Goal: Contribute content: Contribute content

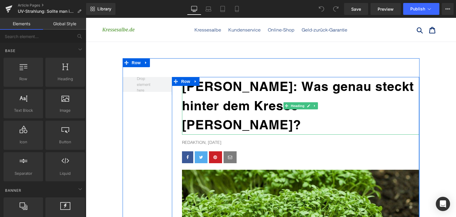
click at [219, 100] on b "[PERSON_NAME]: Was genau steckt hinter dem Kresse-[PERSON_NAME]?" at bounding box center [298, 105] width 232 height 53
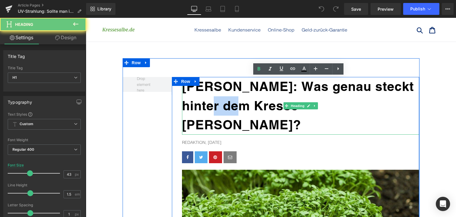
click at [219, 100] on b "[PERSON_NAME]: Was genau steckt hinter dem Kresse-[PERSON_NAME]?" at bounding box center [298, 105] width 232 height 53
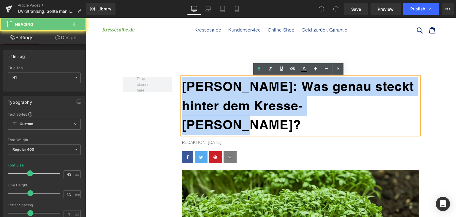
click at [219, 100] on b "[PERSON_NAME]: Was genau steckt hinter dem Kresse-[PERSON_NAME]?" at bounding box center [298, 105] width 232 height 53
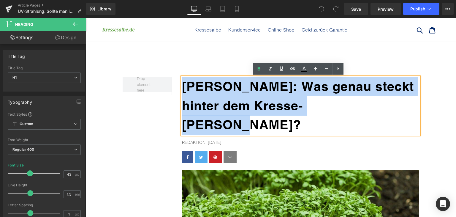
paste div
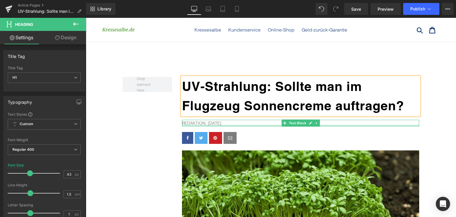
click at [214, 125] on div at bounding box center [300, 125] width 237 height 1
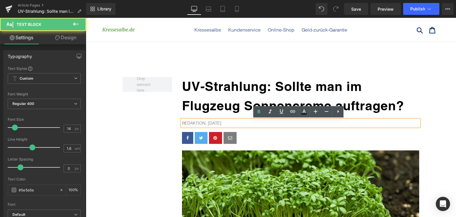
click at [209, 122] on p "Redaktion, [DATE]" at bounding box center [300, 123] width 237 height 7
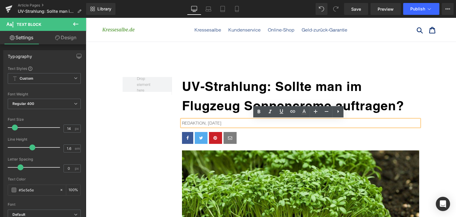
drag, startPoint x: 206, startPoint y: 122, endPoint x: 223, endPoint y: 123, distance: 17.5
click at [223, 123] on p "Redaktion, [DATE]" at bounding box center [300, 123] width 237 height 7
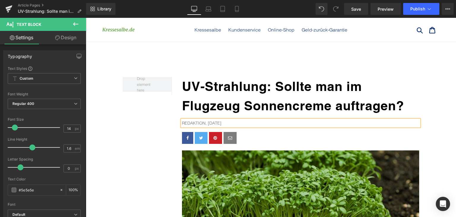
click at [309, 158] on img at bounding box center [300, 213] width 237 height 127
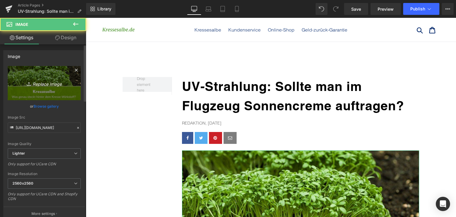
click at [48, 86] on icon "Replace Image" at bounding box center [44, 82] width 48 height 7
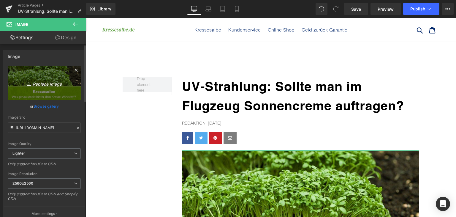
type input "C:\fakepath\flugzeug-uv.jpg"
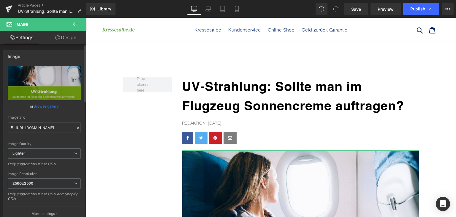
type input "[URL][DOMAIN_NAME]"
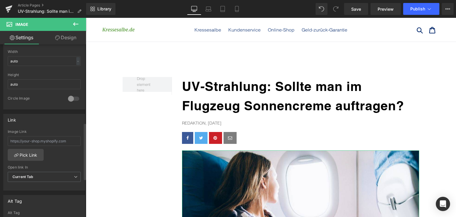
scroll to position [238, 0]
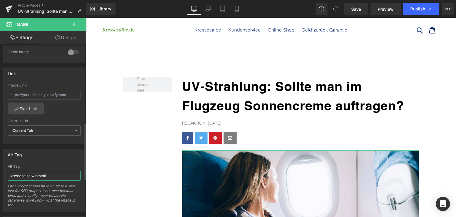
click at [48, 171] on input "kressesalbe wirkstoff" at bounding box center [44, 176] width 73 height 10
type input "uv strahlung flugzeug"
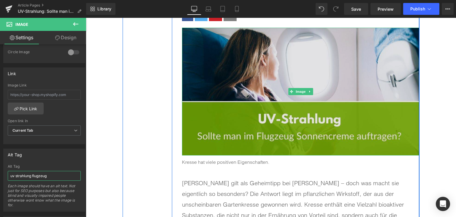
scroll to position [149, 0]
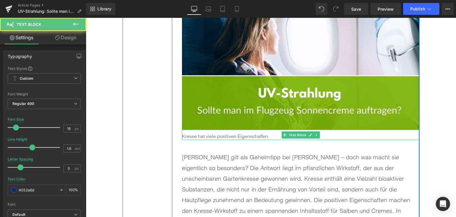
click at [226, 135] on span "Kresse hat viele positiven Eigenschaften." at bounding box center [225, 136] width 87 height 6
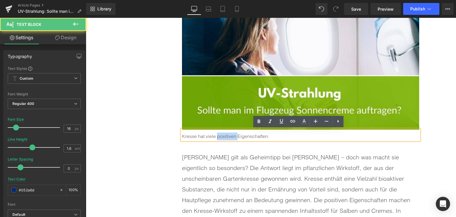
click at [226, 135] on span "Kresse hat viele positiven Eigenschaften." at bounding box center [225, 136] width 87 height 6
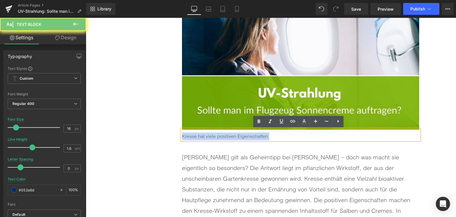
click at [226, 135] on span "Kresse hat viele positiven Eigenschaften." at bounding box center [225, 136] width 87 height 6
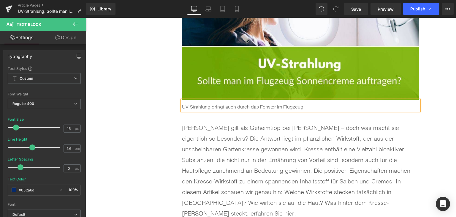
scroll to position [238, 0]
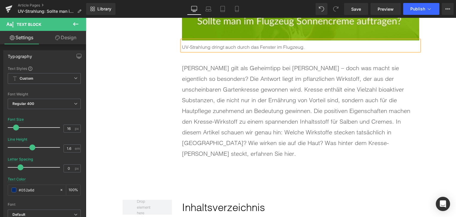
click at [263, 145] on p "[PERSON_NAME] gilt als Geheimtipp bei [PERSON_NAME] – doch was macht sie eigent…" at bounding box center [300, 111] width 237 height 96
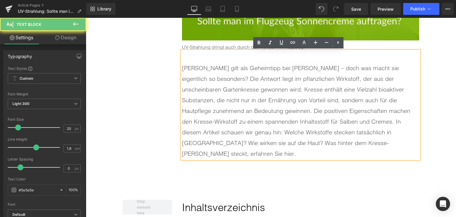
click at [259, 123] on p "[PERSON_NAME] gilt als Geheimtipp bei [PERSON_NAME] – doch was macht sie eigent…" at bounding box center [300, 111] width 237 height 96
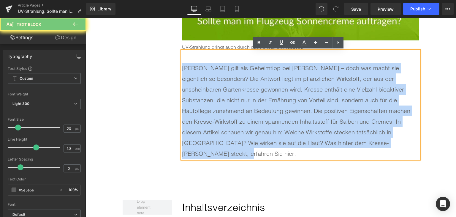
click at [259, 123] on p "[PERSON_NAME] gilt als Geheimtipp bei [PERSON_NAME] – doch was macht sie eigent…" at bounding box center [300, 111] width 237 height 96
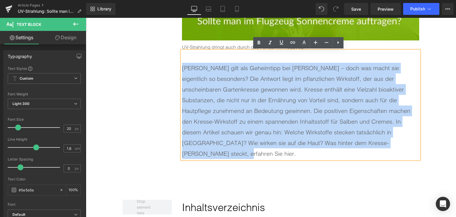
paste div
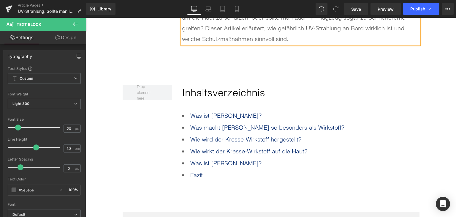
scroll to position [356, 0]
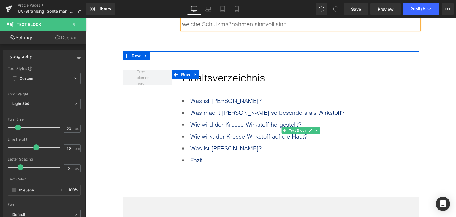
click at [217, 156] on li "Fazit" at bounding box center [300, 160] width 237 height 12
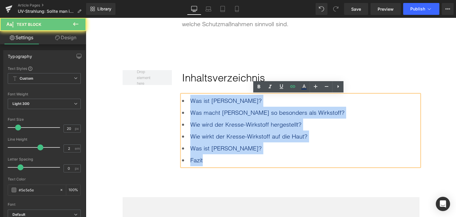
drag, startPoint x: 214, startPoint y: 157, endPoint x: 187, endPoint y: 101, distance: 61.4
click at [187, 101] on ul "Was ist [PERSON_NAME]? Was macht [PERSON_NAME] so besonders als Wirkstoff? Wie …" at bounding box center [300, 130] width 237 height 71
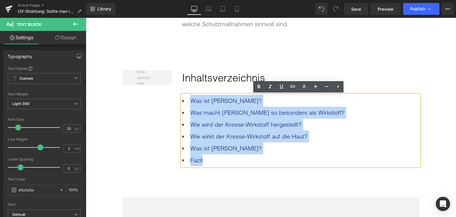
paste div
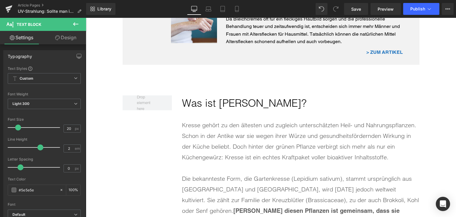
scroll to position [624, 0]
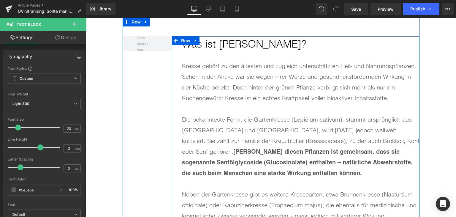
click at [222, 47] on h2 "Was ist [PERSON_NAME]?" at bounding box center [300, 44] width 237 height 16
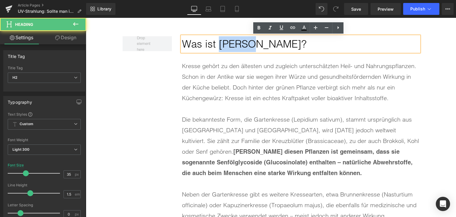
click at [222, 47] on h2 "Was ist [PERSON_NAME]?" at bounding box center [300, 44] width 237 height 16
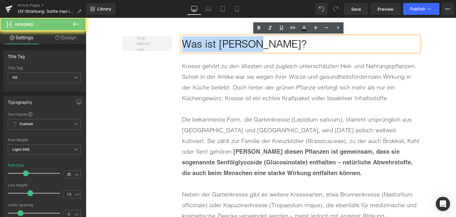
click at [222, 47] on h2 "Was ist [PERSON_NAME]?" at bounding box center [300, 44] width 237 height 16
paste div
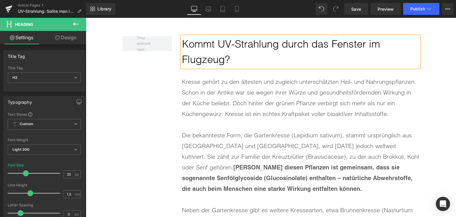
click at [225, 97] on div "Kresse gehört zu den ältesten und zugleich unterschätzten Heil- und Nahrungspfl…" at bounding box center [300, 97] width 237 height 43
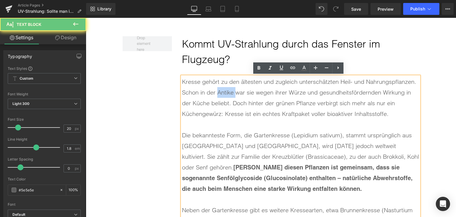
click at [225, 97] on div "Kresse gehört zu den ältesten und zugleich unterschätzten Heil- und Nahrungspfl…" at bounding box center [300, 97] width 237 height 43
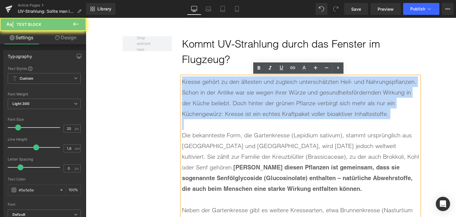
click at [225, 97] on div "Kresse gehört zu den ältesten und zugleich unterschätzten Heil- und Nahrungspfl…" at bounding box center [300, 97] width 237 height 43
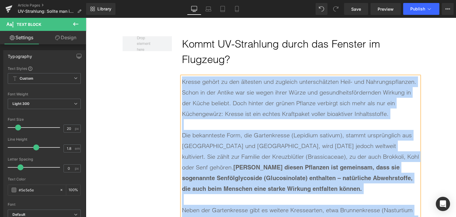
paste div
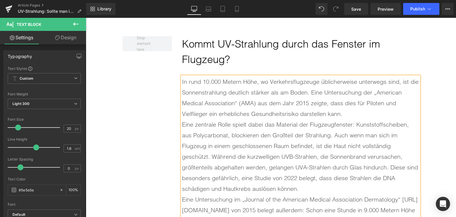
click at [355, 115] on div "In rund 10.000 Metern Höhe, wo Verkehrsflugzeuge üblicherweise unterwegs sind, …" at bounding box center [300, 97] width 237 height 43
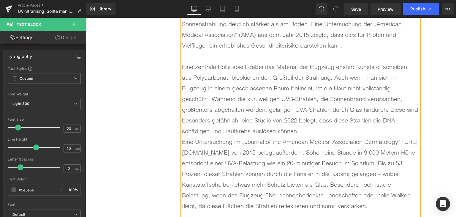
scroll to position [713, 0]
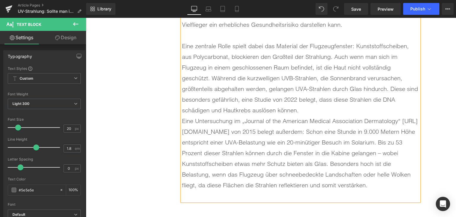
click at [312, 114] on div "Eine zentrale Rolle spielt dabei das Material der Flugzeugfenster: Kunststoffsc…" at bounding box center [300, 78] width 237 height 75
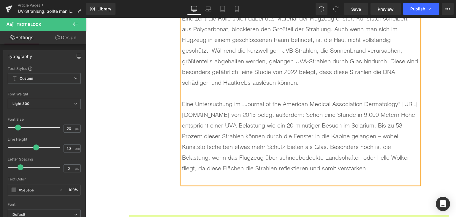
scroll to position [772, 0]
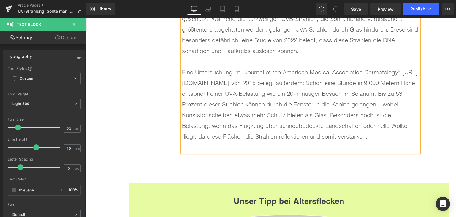
click at [236, 152] on div at bounding box center [300, 147] width 237 height 11
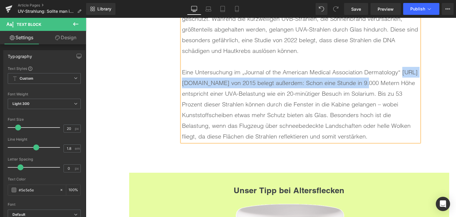
drag, startPoint x: 364, startPoint y: 84, endPoint x: 181, endPoint y: 83, distance: 183.0
click at [182, 83] on div "Eine Untersuchung im „Journal of the American Medical Association Dermatology“ …" at bounding box center [300, 104] width 237 height 75
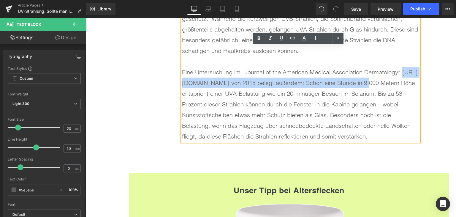
copy div "[URL][DOMAIN_NAME]"
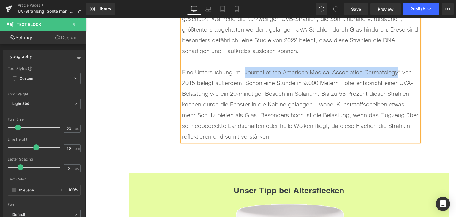
drag, startPoint x: 244, startPoint y: 72, endPoint x: 396, endPoint y: 71, distance: 152.1
click at [396, 71] on div "Eine Untersuchung im „Journal of the American Medical Association Dermatology“ …" at bounding box center [300, 104] width 237 height 75
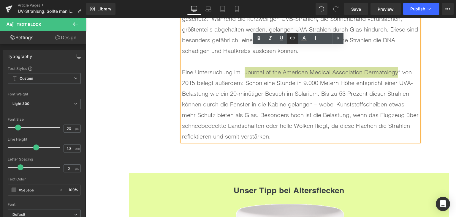
click at [295, 39] on icon at bounding box center [292, 38] width 5 height 2
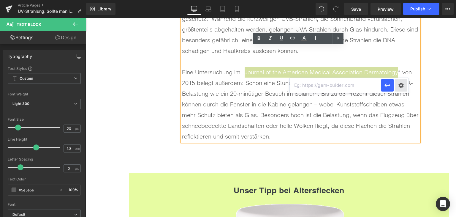
click at [402, 0] on div "Text Color Highlight Color #333333 Edit or remove link: Edit - Unlink - Cancel" at bounding box center [228, 0] width 456 height 0
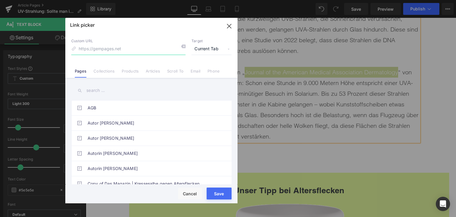
paste input "[URL][DOMAIN_NAME]"
type input "[URL][DOMAIN_NAME]"
click at [197, 49] on span "Current Tab" at bounding box center [212, 48] width 40 height 11
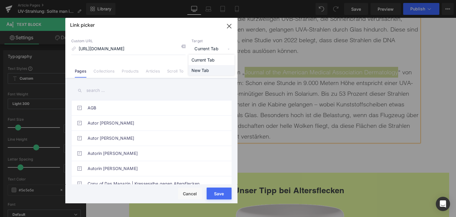
click at [200, 67] on li "New Tab" at bounding box center [212, 70] width 46 height 10
click at [220, 197] on button "Save" at bounding box center [219, 193] width 25 height 12
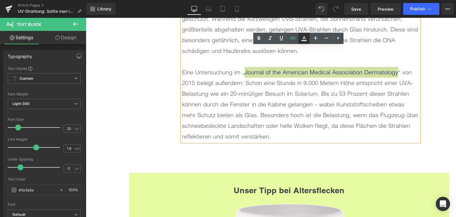
click at [301, 42] on icon at bounding box center [304, 38] width 7 height 7
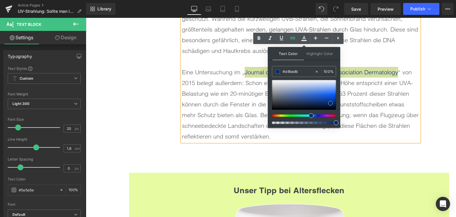
drag, startPoint x: 299, startPoint y: 87, endPoint x: 298, endPoint y: 83, distance: 3.8
click at [299, 86] on div at bounding box center [304, 95] width 64 height 30
click at [289, 66] on div "#acbddc" at bounding box center [293, 71] width 42 height 10
click at [290, 71] on input "#acbddc" at bounding box center [299, 71] width 32 height 7
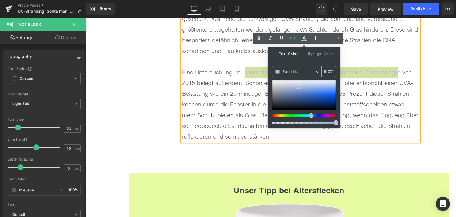
type input "#0"
type input "0"
type input "#007"
type input "100"
type input "#0077"
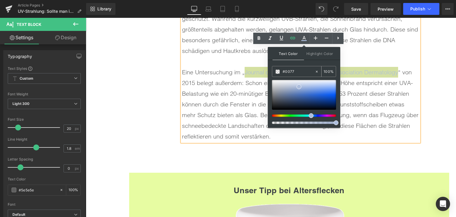
type input "47"
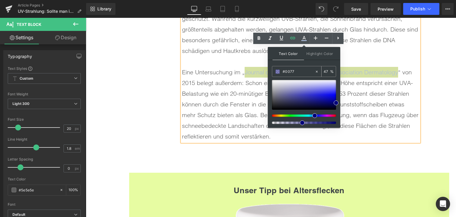
type input "#0077c"
type input "0"
type input "#0077c1"
type input "100"
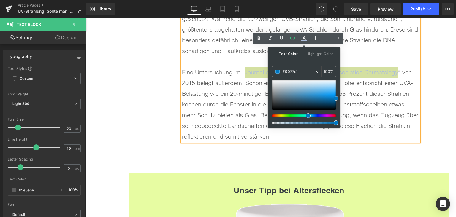
type input "#0077c1"
click at [338, 98] on span at bounding box center [336, 98] width 5 height 5
click at [345, 100] on div "Eine Untersuchung im „ Journal of the American Medical Association Dermatology …" at bounding box center [300, 104] width 237 height 75
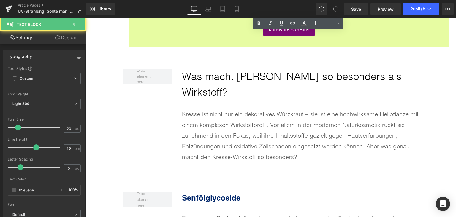
scroll to position [1069, 0]
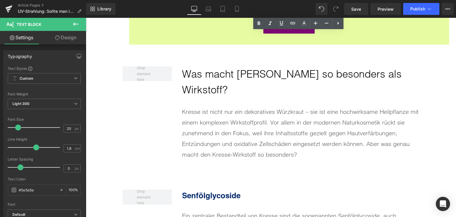
click at [228, 75] on h2 "Was macht [PERSON_NAME] so besonders als Wirkstoff?" at bounding box center [300, 81] width 237 height 31
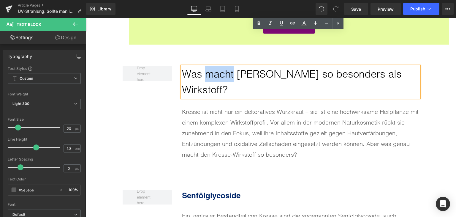
click at [228, 75] on h2 "Was macht [PERSON_NAME] so besonders als Wirkstoff?" at bounding box center [300, 81] width 237 height 31
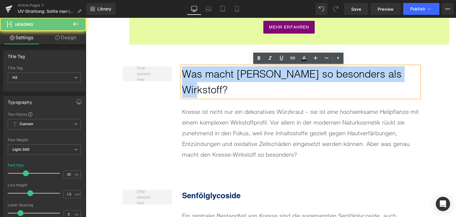
click at [228, 75] on h2 "Was macht [PERSON_NAME] so besonders als Wirkstoff?" at bounding box center [300, 81] width 237 height 31
paste div
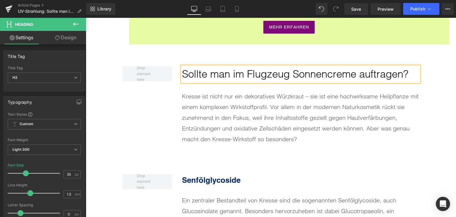
click at [220, 123] on div "Kresse ist nicht nur ein dekoratives Würzkraut – sie ist eine hochwirksame Heil…" at bounding box center [300, 117] width 237 height 53
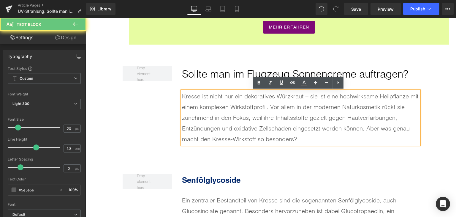
click at [220, 123] on div "Kresse ist nicht nur ein dekoratives Würzkraut – sie ist eine hochwirksame Heil…" at bounding box center [300, 117] width 237 height 53
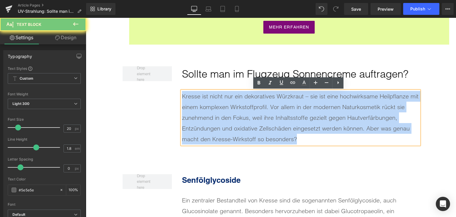
click at [220, 123] on div "Kresse ist nicht nur ein dekoratives Würzkraut – sie ist eine hochwirksame Heil…" at bounding box center [300, 117] width 237 height 53
paste div
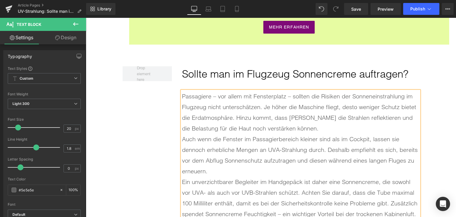
scroll to position [1123, 0]
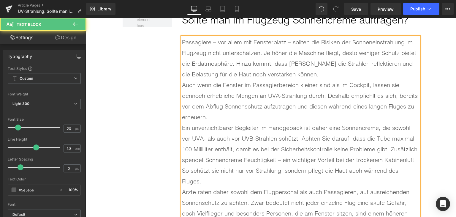
click at [335, 68] on div "Passagiere – vor allem mit Fensterplatz – sollten die Risiken der Sonneneinstra…" at bounding box center [300, 58] width 237 height 43
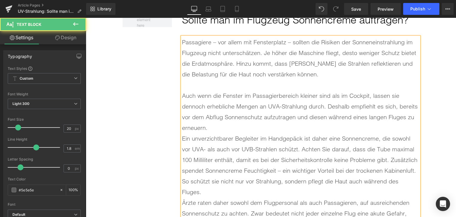
click at [264, 130] on div "Auch wenn die Fenster im Passagierbereich kleiner sind als im Cockpit, lassen s…" at bounding box center [300, 111] width 237 height 43
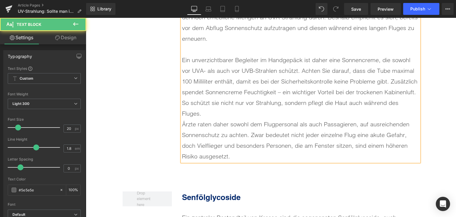
click at [250, 146] on div "Ärzte raten daher sowohl dem Flugpersonal als auch Passagieren, auf ausreichend…" at bounding box center [300, 140] width 237 height 43
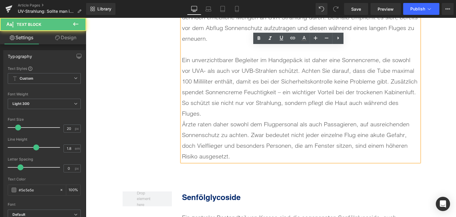
scroll to position [1242, 0]
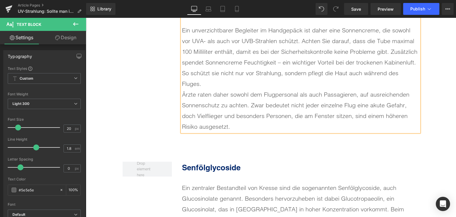
click at [417, 75] on div "Ein unverzichtbarer Begleiter im Handgepäck ist daher eine Sonnencreme, die sow…" at bounding box center [300, 57] width 237 height 64
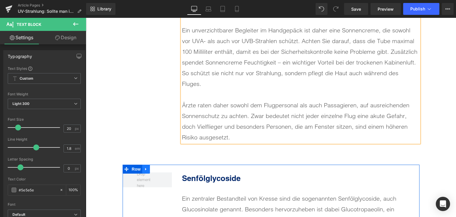
click at [145, 168] on icon at bounding box center [145, 169] width 1 height 3
click at [159, 165] on link at bounding box center [162, 169] width 8 height 9
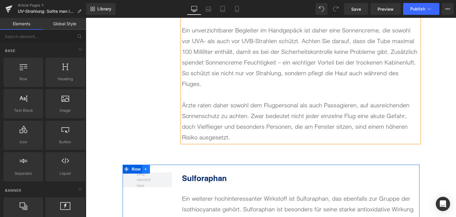
click at [146, 167] on icon at bounding box center [146, 169] width 4 height 4
click at [160, 167] on icon at bounding box center [162, 169] width 4 height 4
click at [142, 165] on link at bounding box center [146, 169] width 8 height 9
click at [160, 167] on icon at bounding box center [162, 169] width 4 height 4
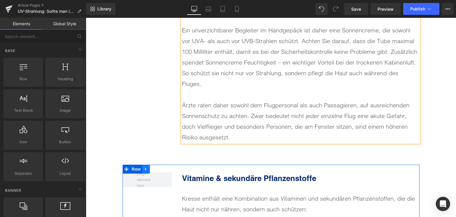
click at [146, 167] on icon at bounding box center [146, 169] width 4 height 4
click at [160, 167] on icon at bounding box center [162, 169] width 4 height 4
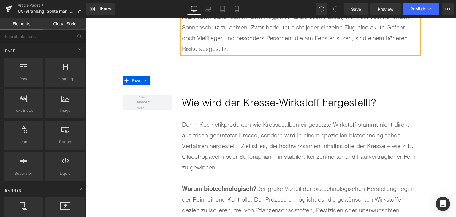
scroll to position [1331, 0]
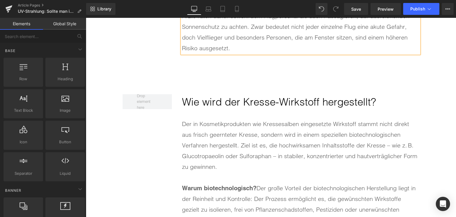
click at [220, 94] on h2 "Wie wird der Kresse-Wirkstoff hergestellt?" at bounding box center [300, 102] width 237 height 16
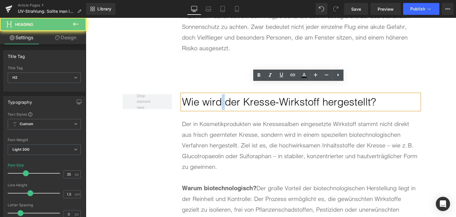
click at [220, 94] on h2 "Wie wird der Kresse-Wirkstoff hergestellt?" at bounding box center [300, 102] width 237 height 16
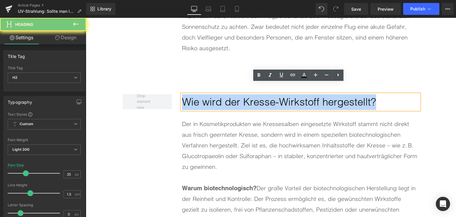
click at [220, 94] on h2 "Wie wird der Kresse-Wirkstoff hergestellt?" at bounding box center [300, 102] width 237 height 16
paste div
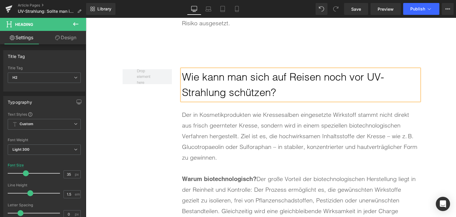
scroll to position [1391, 0]
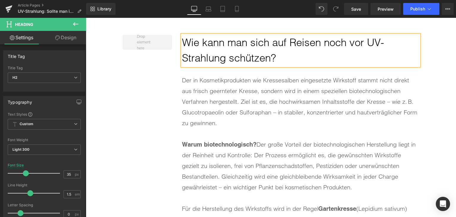
click at [232, 110] on div "Der in Kosmetikprodukten wie Kressesalben eingesetzte Wirkstoff stammt nicht di…" at bounding box center [300, 101] width 237 height 53
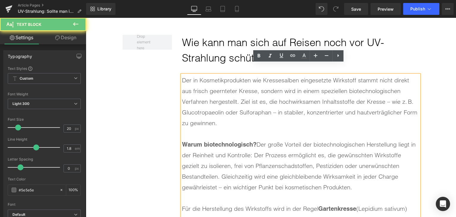
click at [232, 110] on div "Der in Kosmetikprodukten wie Kressesalben eingesetzte Wirkstoff stammt nicht di…" at bounding box center [300, 101] width 237 height 53
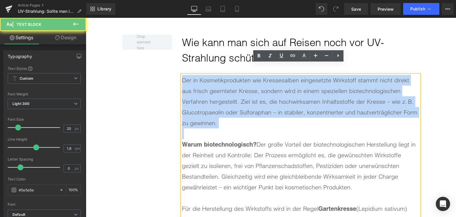
click at [232, 110] on div "Der in Kosmetikprodukten wie Kressesalben eingesetzte Wirkstoff stammt nicht di…" at bounding box center [300, 101] width 237 height 53
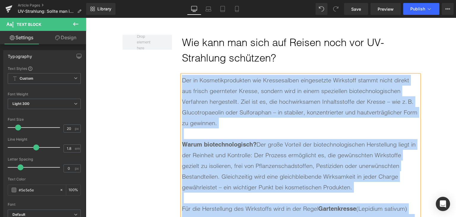
paste div
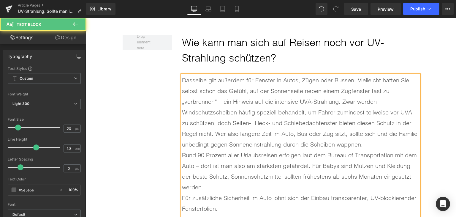
click at [385, 94] on div "Dasselbe gilt außerdem für Fenster in Autos, Zügen oder Bussen. Vielleicht hatt…" at bounding box center [300, 112] width 237 height 75
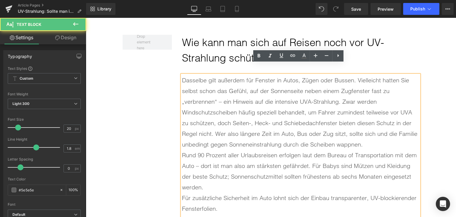
drag, startPoint x: 390, startPoint y: 135, endPoint x: 389, endPoint y: 131, distance: 3.8
click at [390, 133] on div "Dasselbe gilt außerdem für Fenster in Autos, Zügen oder Bussen. Vielleicht hatt…" at bounding box center [300, 112] width 237 height 75
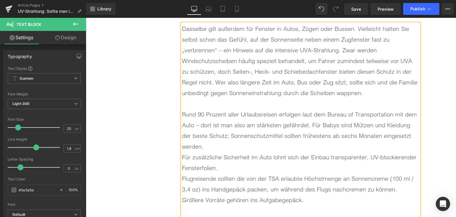
scroll to position [1450, 0]
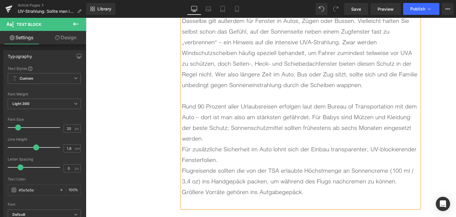
click at [307, 128] on div "Rund 90 Prozent aller Urlaubsreisen erfolgen laut dem Bureau of Transportation …" at bounding box center [300, 122] width 237 height 43
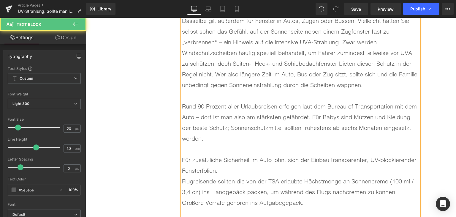
click at [295, 157] on div "Für zusätzliche Sicherheit im Auto lohnt sich der Einbau transparenter, UV-bloc…" at bounding box center [300, 164] width 237 height 21
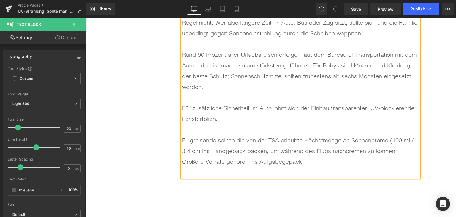
scroll to position [1509, 0]
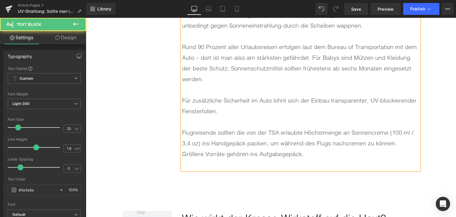
click at [264, 159] on div at bounding box center [300, 164] width 237 height 11
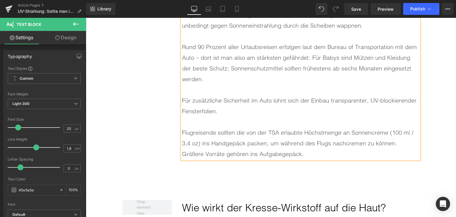
click at [182, 95] on div "Für zusätzliche Sicherheit im Auto lohnt sich der Einbau transparenter, UV-bloc…" at bounding box center [300, 105] width 237 height 21
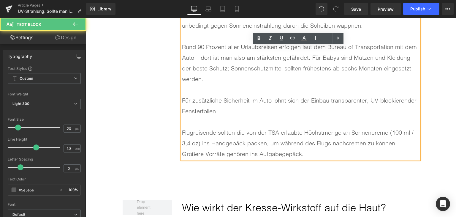
click at [182, 95] on div "Für zusätzliche Sicherheit im Auto lohnt sich der Einbau transparenter, UV-bloc…" at bounding box center [300, 105] width 237 height 21
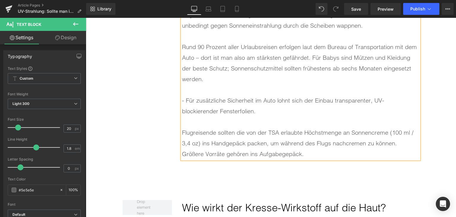
click at [182, 127] on div "Flugreisende sollten die von der TSA erlaubte Höchstmenge an Sonnencreme (100 m…" at bounding box center [300, 143] width 237 height 32
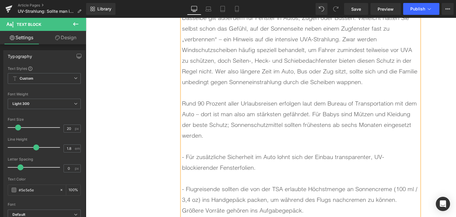
scroll to position [1569, 0]
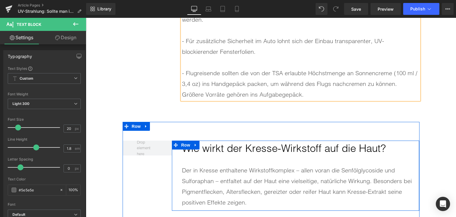
click at [220, 140] on h2 "Wie wirkt der Kresse-Wirkstoff auf die Haut?" at bounding box center [300, 148] width 237 height 16
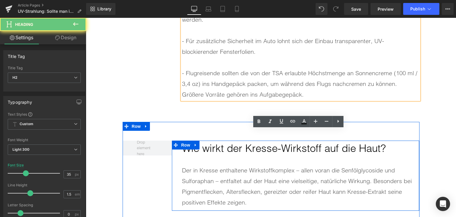
click at [220, 140] on h2 "Wie wirkt der Kresse-Wirkstoff auf die Haut?" at bounding box center [300, 148] width 237 height 16
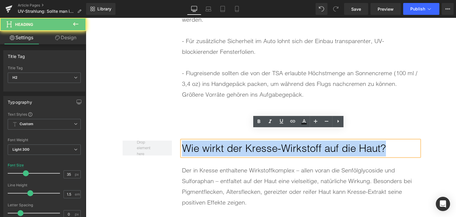
click at [220, 140] on h2 "Wie wirkt der Kresse-Wirkstoff auf die Haut?" at bounding box center [300, 148] width 237 height 16
paste div
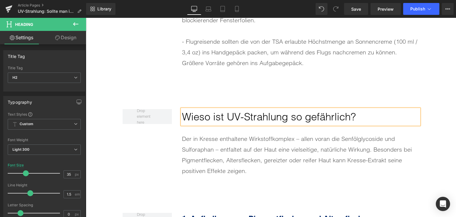
scroll to position [1628, 0]
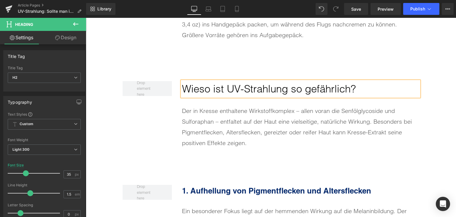
click at [233, 123] on div "Der in Kresse enthaltene Wirkstoffkomplex – allen voran die Senfölglycoside und…" at bounding box center [300, 126] width 237 height 43
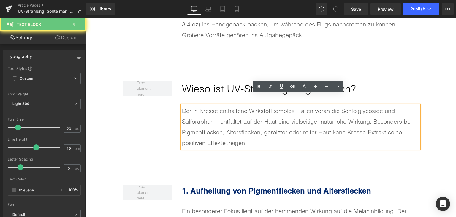
click at [233, 123] on div "Der in Kresse enthaltene Wirkstoffkomplex – allen voran die Senfölglycoside und…" at bounding box center [300, 126] width 237 height 43
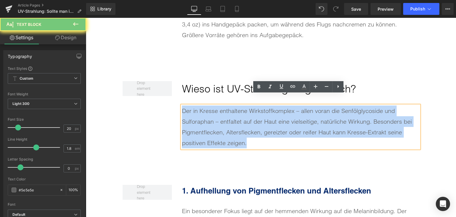
click at [233, 123] on div "Der in Kresse enthaltene Wirkstoffkomplex – allen voran die Senfölglycoside und…" at bounding box center [300, 126] width 237 height 43
paste div
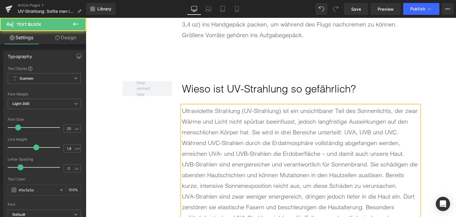
click at [402, 126] on div "Ultraviolette Strahlung (UV-Strahlung) ist ein unsichtbarer Teil des Sonnenlich…" at bounding box center [300, 131] width 237 height 53
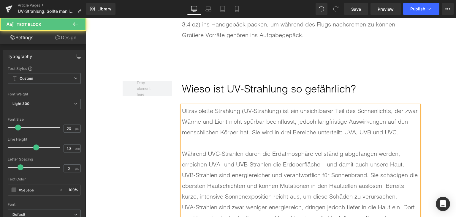
click at [394, 182] on div "UVB-Strahlen sind energiereicher und verantwortlich für Sonnenbrand. Sie schädi…" at bounding box center [300, 186] width 237 height 32
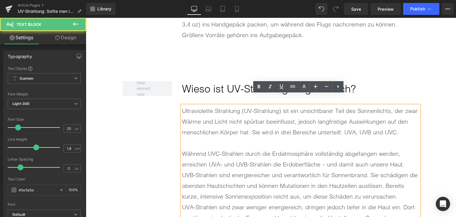
click at [398, 184] on div "UVB-Strahlen sind energiereicher und verantwortlich für Sonnenbrand. Sie schädi…" at bounding box center [300, 186] width 237 height 32
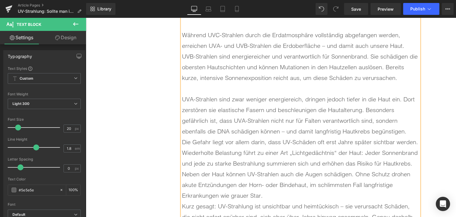
scroll to position [1747, 0]
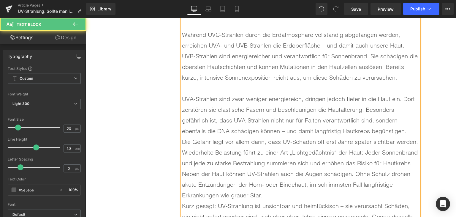
click at [413, 121] on div "UVA-Strahlen sind zwar weniger energiereich, dringen jedoch tiefer in die Haut …" at bounding box center [300, 115] width 237 height 43
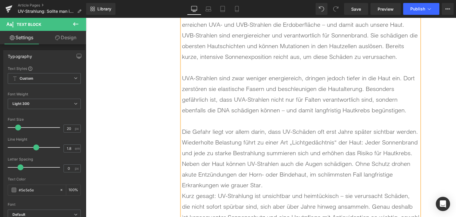
scroll to position [1807, 0]
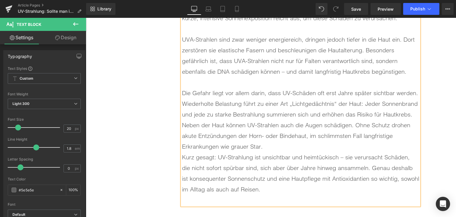
click at [296, 138] on div "Neben der Haut können UV-Strahlen auch die Augen schädigen. Ohne Schutz drohen …" at bounding box center [300, 136] width 237 height 32
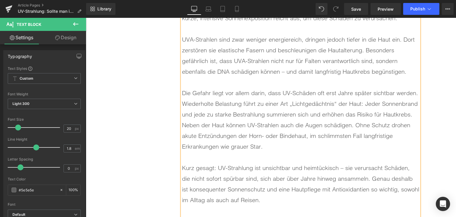
click at [237, 205] on div at bounding box center [300, 210] width 237 height 11
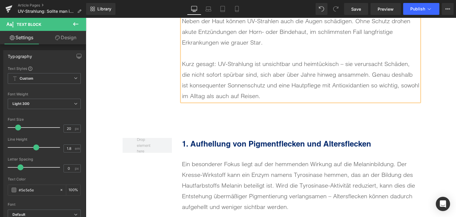
scroll to position [1925, 0]
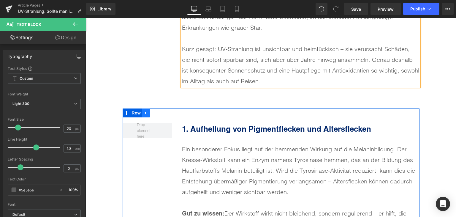
click at [145, 111] on icon at bounding box center [146, 113] width 4 height 4
click at [160, 111] on icon at bounding box center [162, 113] width 4 height 4
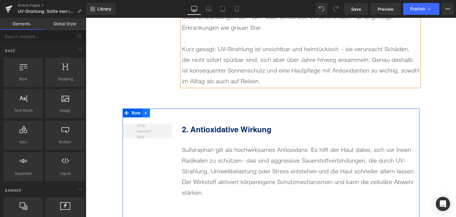
click at [144, 111] on icon at bounding box center [146, 113] width 4 height 4
click at [160, 111] on icon at bounding box center [162, 113] width 4 height 4
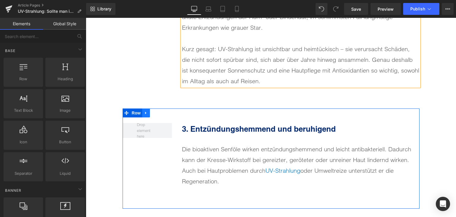
click at [145, 112] on icon at bounding box center [145, 113] width 1 height 3
click at [160, 111] on icon at bounding box center [162, 113] width 4 height 4
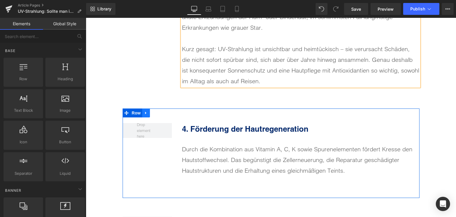
click at [144, 111] on icon at bounding box center [146, 113] width 4 height 4
click at [160, 111] on icon at bounding box center [162, 113] width 4 height 4
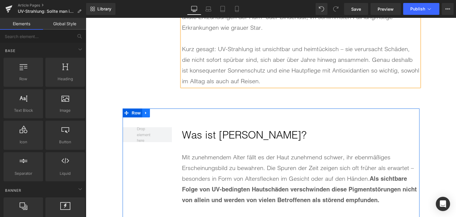
click at [145, 111] on icon at bounding box center [146, 113] width 4 height 4
click at [160, 111] on icon at bounding box center [162, 113] width 4 height 4
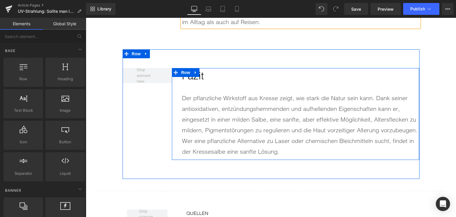
scroll to position [1985, 0]
click at [220, 116] on p "Der pflanzliche Wirkstoff aus Kresse zeigt, wie stark die Natur sein kann. Dank…" at bounding box center [300, 124] width 237 height 64
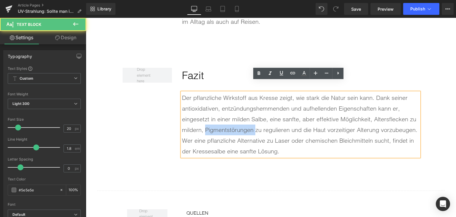
click at [220, 116] on p "Der pflanzliche Wirkstoff aus Kresse zeigt, wie stark die Natur sein kann. Dank…" at bounding box center [300, 124] width 237 height 64
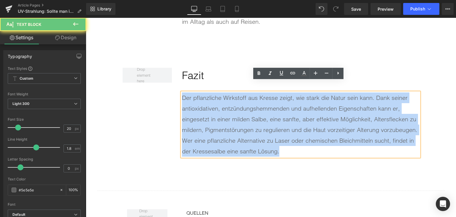
click at [220, 116] on p "Der pflanzliche Wirkstoff aus Kresse zeigt, wie stark die Natur sein kann. Dank…" at bounding box center [300, 124] width 237 height 64
paste div
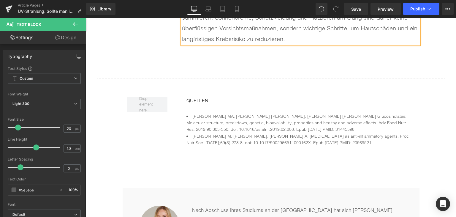
scroll to position [2104, 0]
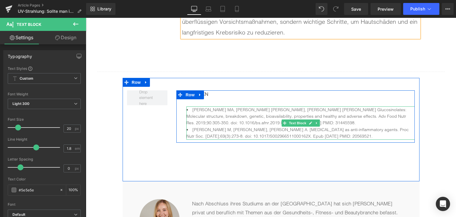
click at [238, 106] on li "[PERSON_NAME] MA, [PERSON_NAME] [PERSON_NAME], [PERSON_NAME] [PERSON_NAME] Gluc…" at bounding box center [301, 116] width 228 height 20
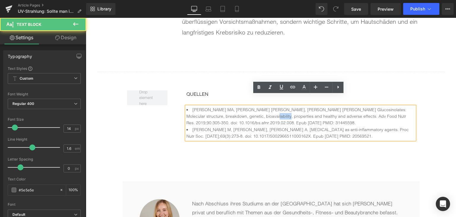
click at [238, 106] on li "[PERSON_NAME] MA, [PERSON_NAME] [PERSON_NAME], [PERSON_NAME] [PERSON_NAME] Gluc…" at bounding box center [301, 116] width 228 height 20
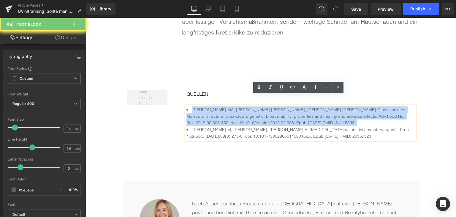
click at [238, 106] on li "[PERSON_NAME] MA, [PERSON_NAME] [PERSON_NAME], [PERSON_NAME] [PERSON_NAME] Gluc…" at bounding box center [301, 116] width 228 height 20
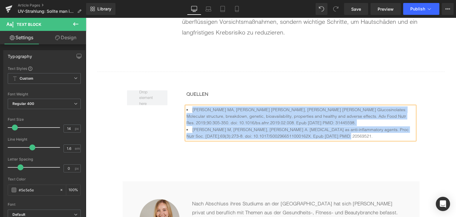
paste div
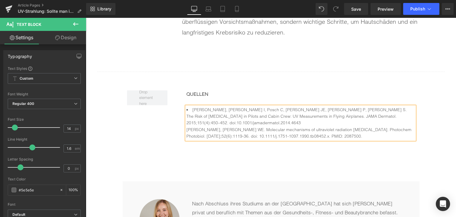
click at [238, 106] on li "[PERSON_NAME], [PERSON_NAME] I, Posch C, [PERSON_NAME] JE, [PERSON_NAME] P, [PE…" at bounding box center [301, 116] width 228 height 20
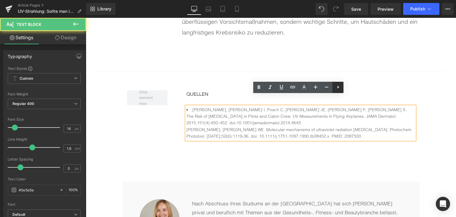
click at [339, 89] on icon at bounding box center [338, 86] width 7 height 7
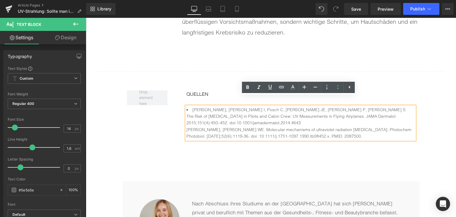
click at [339, 89] on icon at bounding box center [337, 86] width 7 height 7
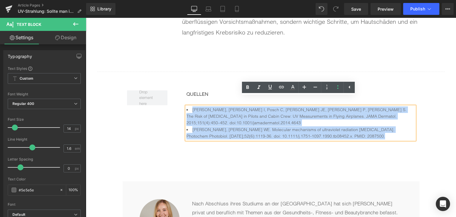
click at [329, 126] on li "[PERSON_NAME], [PERSON_NAME] WE. Molecular mechanisms of ultraviolet radiation …" at bounding box center [301, 132] width 228 height 13
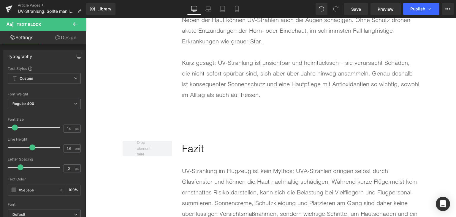
scroll to position [1836, 0]
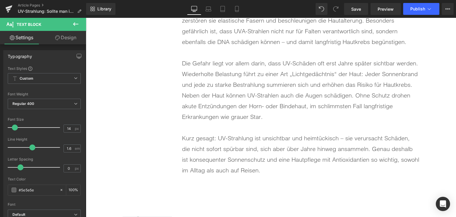
click at [218, 133] on div "Kurz gesagt: UV-Strahlung ist unsichtbar und heimtückisch – sie verursacht Schä…" at bounding box center [300, 154] width 237 height 43
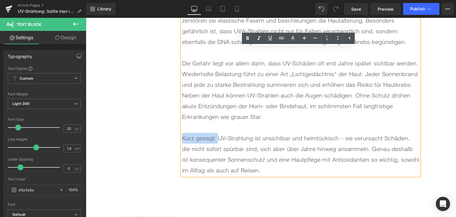
drag, startPoint x: 216, startPoint y: 129, endPoint x: 181, endPoint y: 130, distance: 35.1
click at [182, 133] on div "Kurz gesagt: UV-Strahlung ist unsichtbar und heimtückisch – sie verursacht Schä…" at bounding box center [300, 154] width 237 height 43
click at [249, 36] on icon at bounding box center [247, 38] width 7 height 7
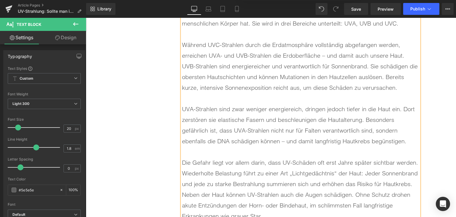
scroll to position [1747, 0]
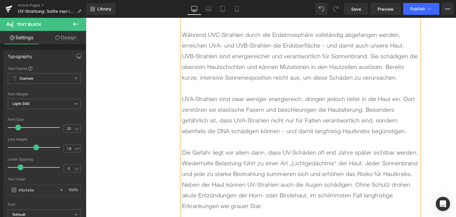
click at [394, 151] on div "Die Gefahr liegt vor allem darin, dass UV-Schäden oft erst Jahre später sichtba…" at bounding box center [300, 163] width 237 height 32
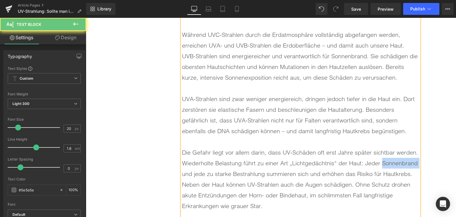
click at [394, 151] on div "Die Gefahr liegt vor allem darin, dass UV-Schäden oft erst Jahre später sichtba…" at bounding box center [300, 163] width 237 height 32
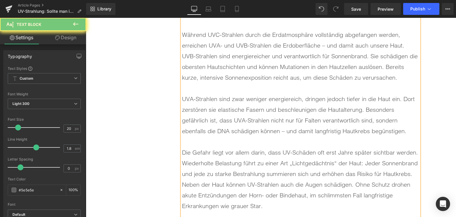
click at [391, 166] on div "Die Gefahr liegt vor allem darin, dass UV-Schäden oft erst Jahre später sichtba…" at bounding box center [300, 163] width 237 height 32
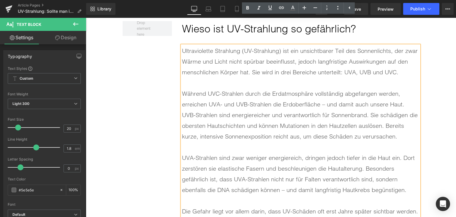
scroll to position [1688, 0]
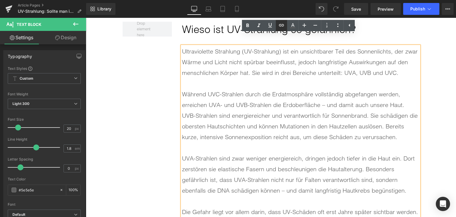
click at [277, 23] on link at bounding box center [281, 25] width 11 height 11
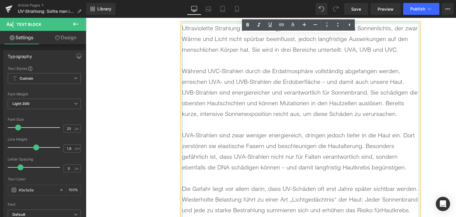
scroll to position [1747, 0]
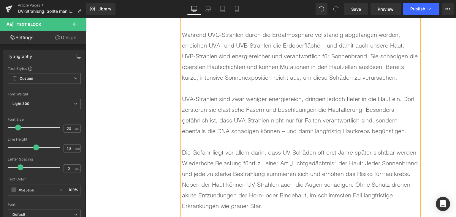
click at [390, 162] on div "Die Gefahr liegt vor allem darin, dass UV-Schäden oft erst Jahre später sichtba…" at bounding box center [300, 163] width 237 height 32
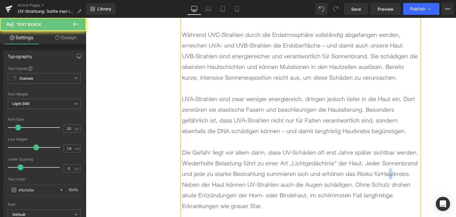
click at [390, 162] on div "Die Gefahr liegt vor allem darin, dass UV-Schäden oft erst Jahre später sichtba…" at bounding box center [300, 163] width 237 height 32
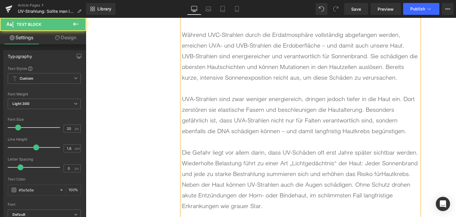
click at [386, 162] on div "Die Gefahr liegt vor allem darin, dass UV-Schäden oft erst Jahre später sichtba…" at bounding box center [300, 163] width 237 height 32
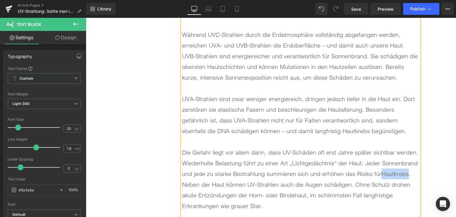
click at [386, 162] on div "Die Gefahr liegt vor allem darin, dass UV-Schäden oft erst Jahre später sichtba…" at bounding box center [300, 163] width 237 height 32
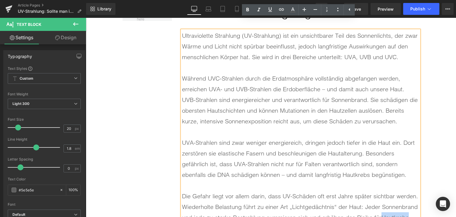
scroll to position [1688, 0]
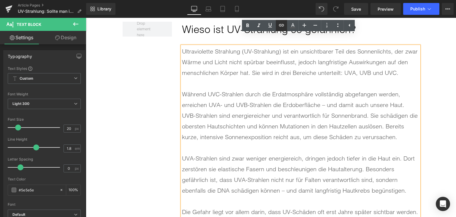
click at [279, 26] on icon at bounding box center [281, 25] width 7 height 7
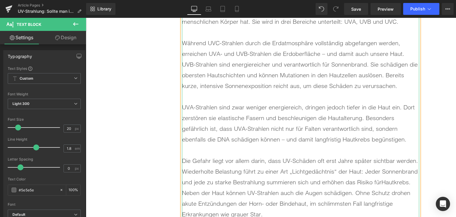
scroll to position [1747, 0]
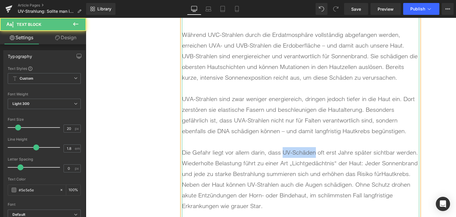
drag, startPoint x: 280, startPoint y: 141, endPoint x: 313, endPoint y: 143, distance: 33.0
click at [313, 147] on div "Die Gefahr liegt vor allem darin, dass UV-Schäden oft erst Jahre später sichtba…" at bounding box center [300, 163] width 237 height 32
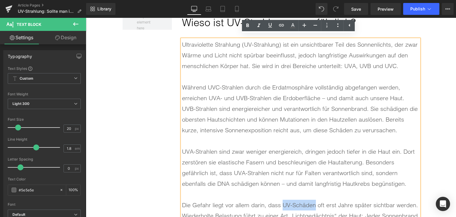
scroll to position [1688, 0]
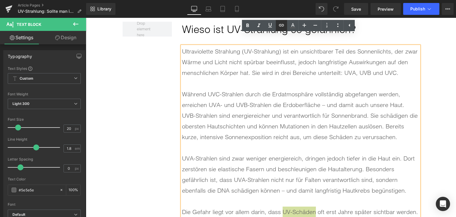
click at [280, 24] on icon at bounding box center [281, 25] width 5 height 2
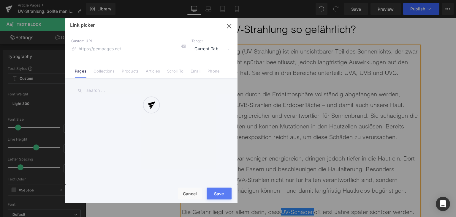
click at [378, 0] on div "Text Color Highlight Color rgba(0, 119, 193, 1) #0077c1 100 % transparent trans…" at bounding box center [228, 0] width 456 height 0
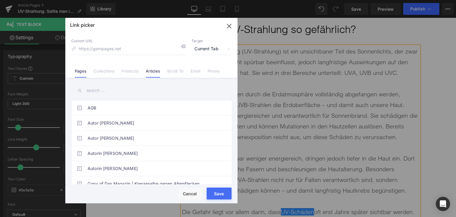
click at [160, 67] on li "Articles" at bounding box center [152, 69] width 21 height 10
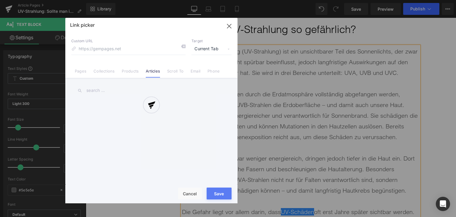
click at [148, 87] on div at bounding box center [151, 110] width 172 height 185
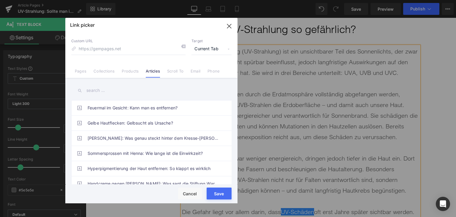
click at [148, 94] on input "text" at bounding box center [151, 90] width 160 height 13
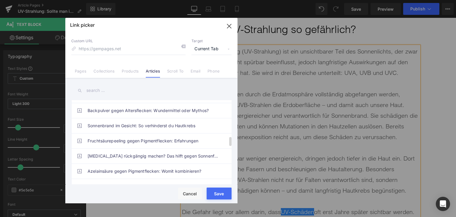
scroll to position [316, 0]
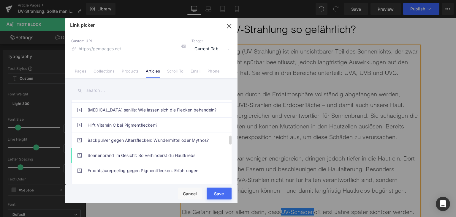
click at [157, 154] on link "Sonnenbrand im Gesicht: So verhinderst du Hautkrebs" at bounding box center [153, 155] width 131 height 15
type input "/blogs/wissenswertes/sonnenbrand-im-gesicht-gefaehrlich"
click at [215, 198] on button "Save" at bounding box center [219, 193] width 25 height 12
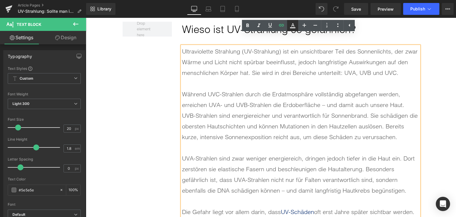
click at [292, 25] on icon at bounding box center [292, 25] width 3 height 4
type input "#052a6d"
type input "100"
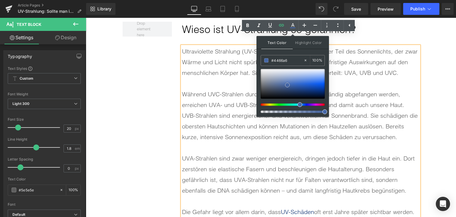
click at [288, 85] on div at bounding box center [293, 84] width 64 height 30
click at [279, 61] on input "#4466a6" at bounding box center [287, 60] width 32 height 7
type input "#0"
type input "0"
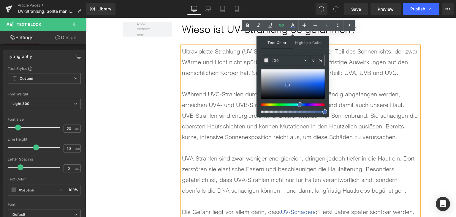
type input "#007"
type input "100"
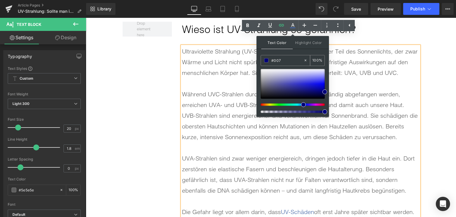
type input "#0077"
type input "47"
type input "#0077 1"
type input "0"
click at [285, 62] on input "#0077 1" at bounding box center [287, 60] width 32 height 7
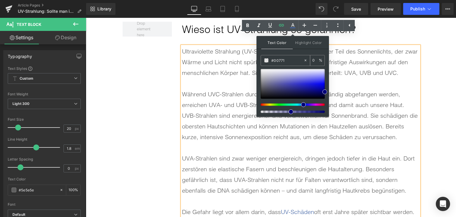
type input "#0077c1"
type input "100"
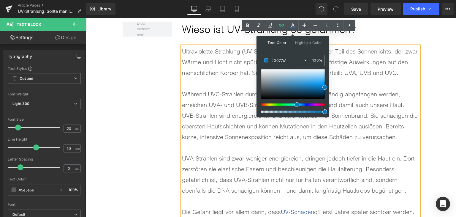
type input "#0077c1"
click at [325, 86] on span at bounding box center [325, 87] width 5 height 5
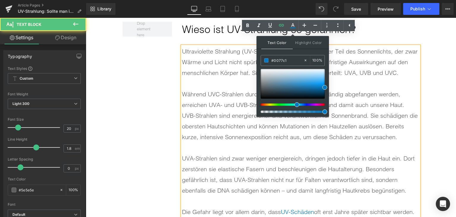
click at [337, 168] on div "UVA-Strahlen sind zwar weniger energiereich, dringen jedoch tiefer in die Haut …" at bounding box center [300, 174] width 237 height 43
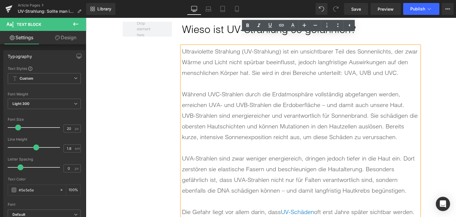
scroll to position [1717, 0]
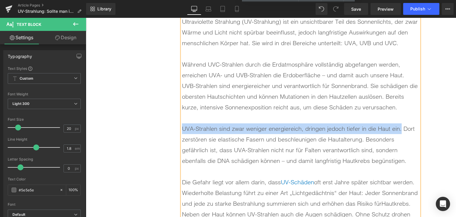
drag, startPoint x: 399, startPoint y: 121, endPoint x: 181, endPoint y: 118, distance: 218.3
click at [182, 123] on div "UVA-Strahlen sind zwar weniger energiereich, dringen jedoch tiefer in die Haut …" at bounding box center [300, 144] width 237 height 43
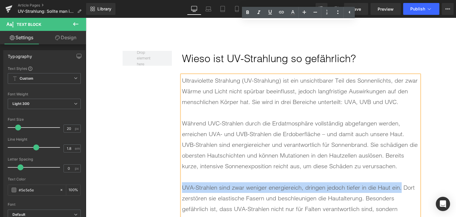
scroll to position [1658, 0]
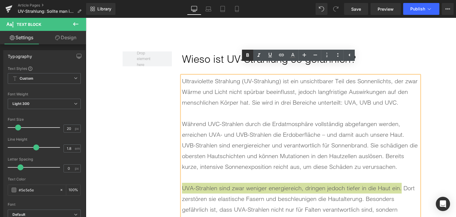
click at [245, 57] on icon at bounding box center [247, 55] width 7 height 7
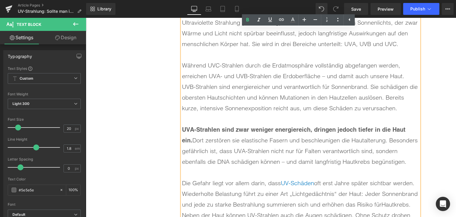
scroll to position [1717, 0]
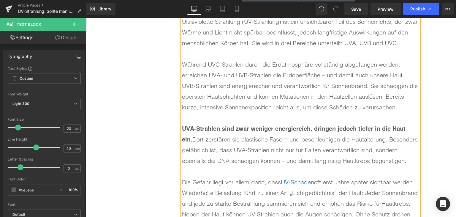
click at [322, 140] on div "UVA-Strahlen sind zwar weniger energiereich, dringen jedoch tiefer in die Haut …" at bounding box center [300, 144] width 237 height 43
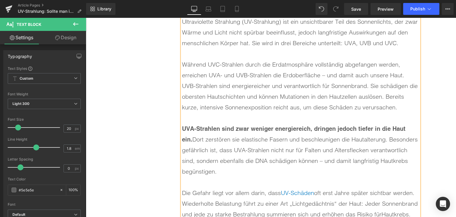
click at [342, 140] on div "UVA-Strahlen sind zwar weniger energiereich, dringen jedoch tiefer in die Haut …" at bounding box center [300, 149] width 237 height 53
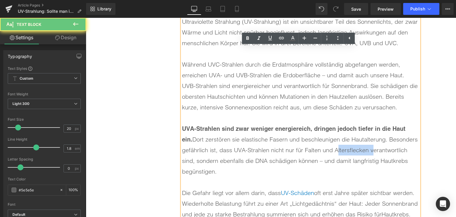
click at [342, 140] on div "UVA-Strahlen sind zwar weniger energiereich, dringen jedoch tiefer in die Haut …" at bounding box center [300, 149] width 237 height 53
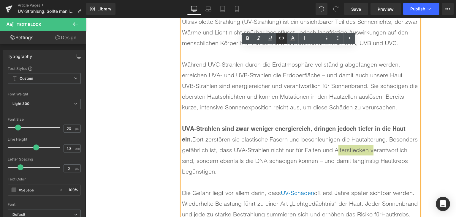
click at [280, 34] on link at bounding box center [281, 38] width 11 height 11
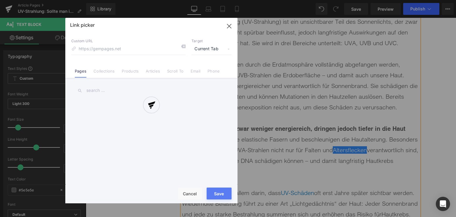
click at [411, 0] on div "Text Color Highlight Color rgba(0, 119, 193, 1) #0077c1 100 % transparent trans…" at bounding box center [228, 0] width 456 height 0
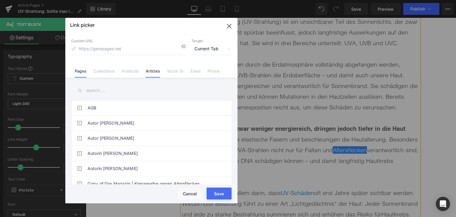
click at [149, 71] on link "Articles" at bounding box center [153, 73] width 14 height 9
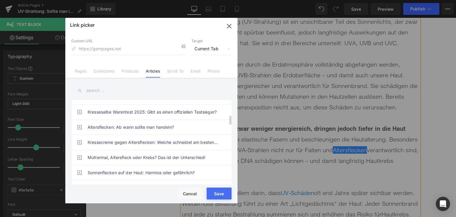
scroll to position [149, 0]
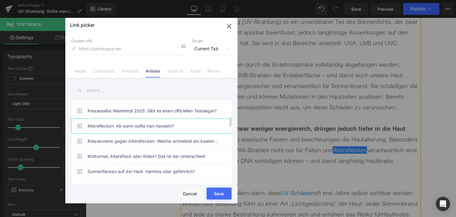
click at [143, 126] on link "Altersflecken: Ab wann sollte man handeln?" at bounding box center [153, 126] width 131 height 15
type input "/blogs/wissenswertes/altersflecken-ab-wann-handeln"
click at [212, 197] on button "Save" at bounding box center [219, 193] width 25 height 12
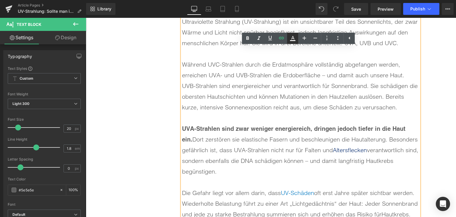
click at [293, 42] on icon at bounding box center [292, 38] width 7 height 7
type input "#052a6d"
type input "100"
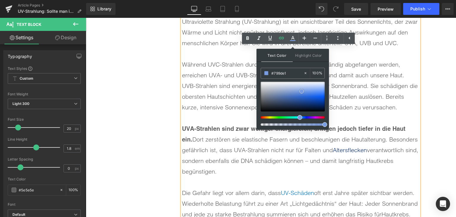
click at [302, 91] on div at bounding box center [293, 97] width 64 height 30
click at [282, 77] on div "#799de1" at bounding box center [282, 73] width 42 height 10
click at [279, 74] on input "#799de1" at bounding box center [287, 73] width 32 height 7
type input "#0"
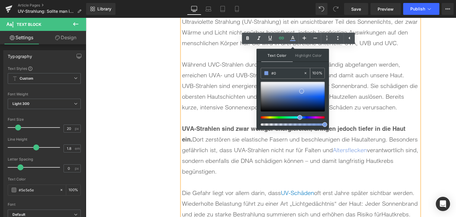
type input "0"
type input "#007"
type input "100"
type input "#0077"
type input "47"
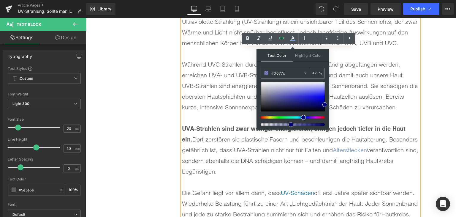
type input "#0077c1"
type input "100"
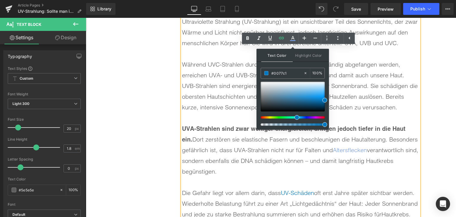
type input "#0077c1"
click at [325, 100] on span at bounding box center [325, 100] width 5 height 5
click at [311, 152] on div "UVA-Strahlen sind zwar weniger energiereich, dringen jedoch tiefer in die Haut …" at bounding box center [300, 149] width 237 height 53
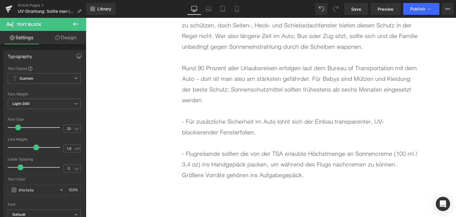
scroll to position [1480, 0]
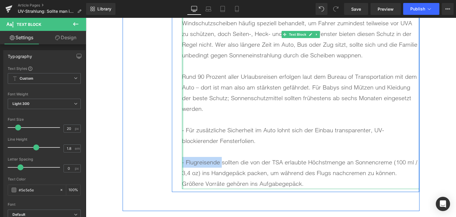
drag, startPoint x: 219, startPoint y: 153, endPoint x: 181, endPoint y: 153, distance: 38.6
click at [182, 153] on div "Dasselbe gilt außerdem für Fenster in Autos, Zügen oder Bussen. Vielleicht hatt…" at bounding box center [300, 87] width 237 height 203
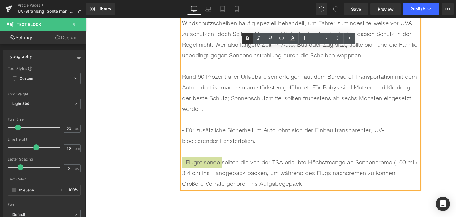
drag, startPoint x: 247, startPoint y: 36, endPoint x: 243, endPoint y: 39, distance: 4.6
click at [246, 36] on icon at bounding box center [247, 38] width 7 height 7
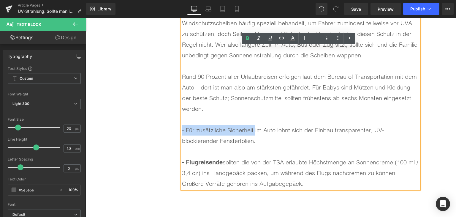
drag, startPoint x: 253, startPoint y: 119, endPoint x: 216, endPoint y: 94, distance: 44.8
click at [182, 125] on div "- Für zusätzliche Sicherheit im Auto lohnt sich der Einbau transparenter, UV-bl…" at bounding box center [300, 135] width 237 height 21
click at [250, 37] on icon at bounding box center [247, 38] width 7 height 7
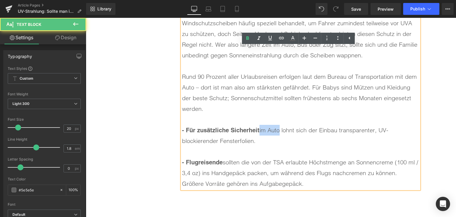
drag, startPoint x: 257, startPoint y: 121, endPoint x: 278, endPoint y: 122, distance: 21.1
click at [278, 125] on div "- Für zusätzliche Sicherheit im Auto lohnt sich der Einbau transparenter, UV-bl…" at bounding box center [300, 135] width 237 height 21
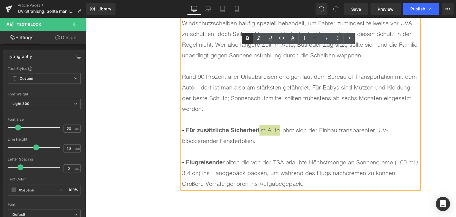
click at [248, 41] on icon at bounding box center [247, 38] width 7 height 7
drag, startPoint x: 226, startPoint y: 67, endPoint x: 181, endPoint y: 67, distance: 44.6
click at [182, 71] on div "Rund 90 Prozent aller Urlaubsreisen erfolgen laut dem Bureau of Transportation …" at bounding box center [300, 92] width 237 height 43
click at [245, 43] on link at bounding box center [247, 38] width 11 height 11
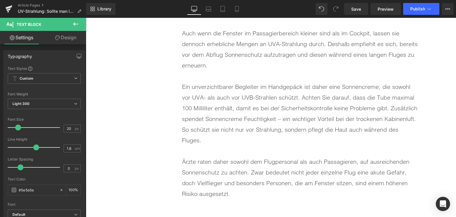
scroll to position [1183, 0]
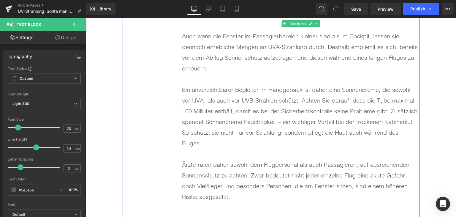
click at [186, 163] on div "Ärzte raten daher sowohl dem Flugpersonal als auch Passagieren, auf ausreichend…" at bounding box center [300, 180] width 237 height 43
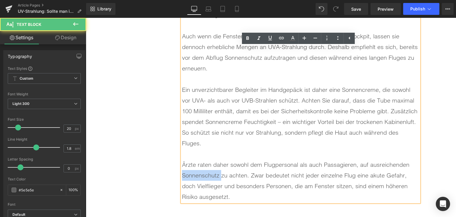
click at [186, 163] on div "Ärzte raten daher sowohl dem Flugpersonal als auch Passagieren, auf ausreichend…" at bounding box center [300, 180] width 237 height 43
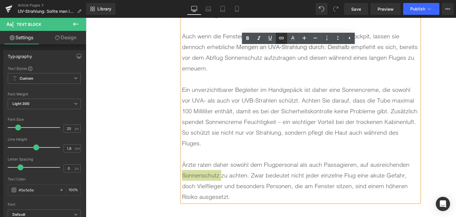
click at [279, 38] on icon at bounding box center [281, 38] width 5 height 2
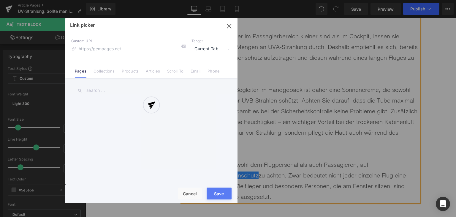
click at [289, 0] on div "Text Color Highlight Color rgba(0, 119, 193, 1) #0077c1 100 % transparent trans…" at bounding box center [228, 0] width 456 height 0
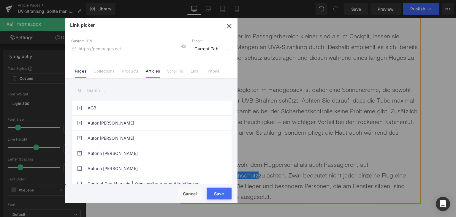
click at [157, 70] on link "Articles" at bounding box center [153, 73] width 14 height 9
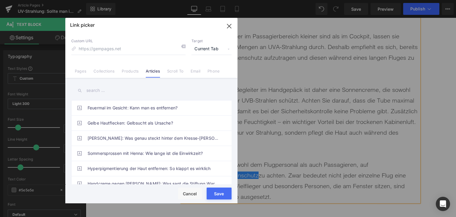
click at [149, 89] on input "text" at bounding box center [151, 90] width 160 height 13
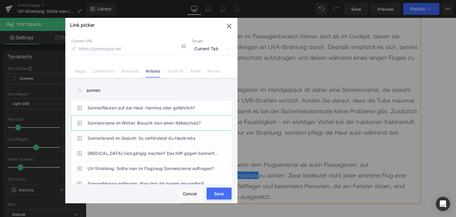
type input "sonnen"
click at [160, 124] on link "Sonnencreme im Winter: Braucht man einen Kälteschutz?" at bounding box center [153, 123] width 131 height 15
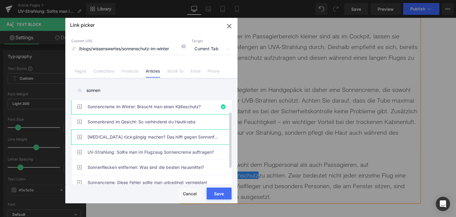
scroll to position [30, 0]
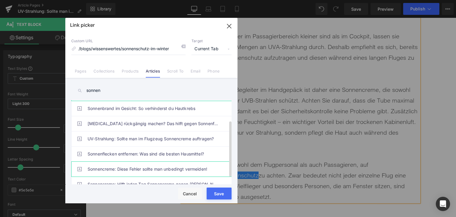
click at [183, 166] on link "Sonnencreme: Diese Fehler sollte man unbedingt vermeiden!" at bounding box center [153, 169] width 131 height 15
type input "/blogs/wissenswertes/fehler-sonnenschutz"
click at [219, 198] on button "Save" at bounding box center [219, 193] width 25 height 12
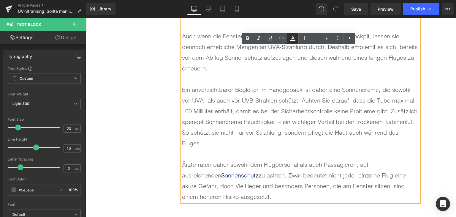
click at [294, 39] on icon at bounding box center [292, 38] width 3 height 4
type input "#052a6d"
type input "100"
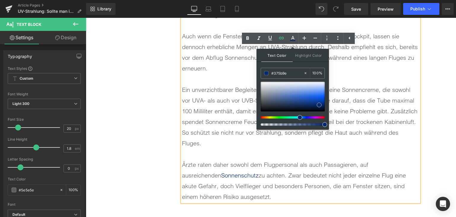
click at [290, 98] on div at bounding box center [293, 97] width 64 height 30
click at [278, 75] on input "#3b60a4" at bounding box center [287, 73] width 32 height 7
type input "#0"
type input "0"
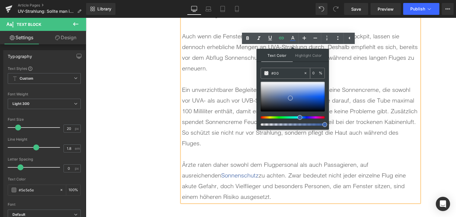
type input "#007"
type input "100"
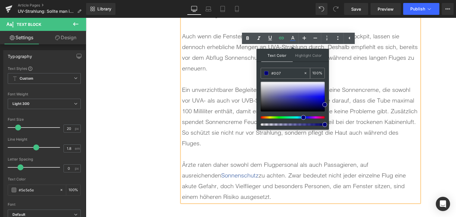
type input "#0077"
type input "47"
type input "#0077c"
type input "0"
type input "#0077c1"
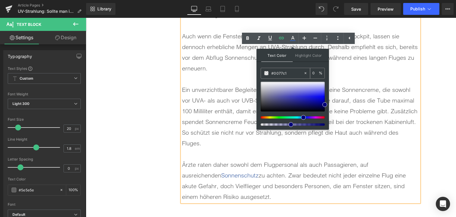
type input "100"
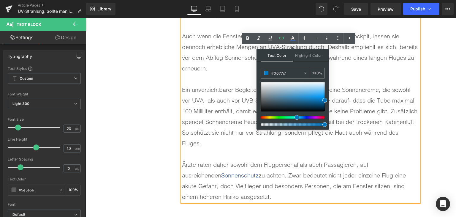
type input "#0077c1"
click at [326, 99] on span at bounding box center [325, 100] width 5 height 5
click at [339, 110] on div "Ein unverzichtbarer Begleiter im Handgepäck ist daher eine Sonnencreme, die sow…" at bounding box center [300, 116] width 237 height 64
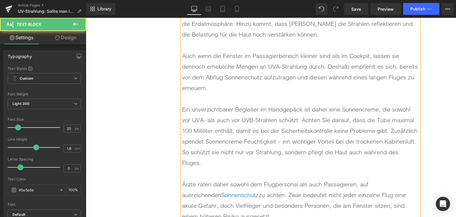
scroll to position [1153, 0]
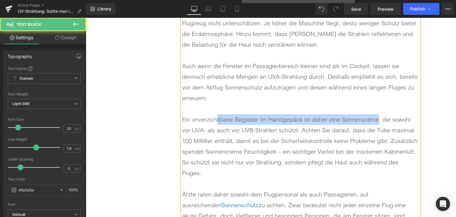
drag, startPoint x: 378, startPoint y: 122, endPoint x: 216, endPoint y: 121, distance: 161.6
click at [216, 121] on div "Ein unverzichtbarer Begleiter im Handgepäck ist daher eine Sonnencreme, die sow…" at bounding box center [300, 146] width 237 height 64
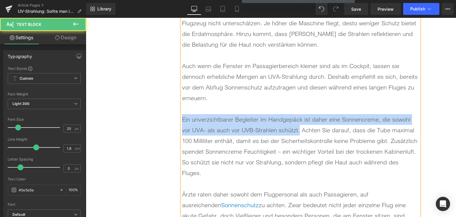
drag, startPoint x: 297, startPoint y: 132, endPoint x: 180, endPoint y: 120, distance: 118.0
click at [182, 120] on div "Ein unverzichtbarer Begleiter im Handgepäck ist daher eine Sonnencreme, die sow…" at bounding box center [300, 146] width 237 height 64
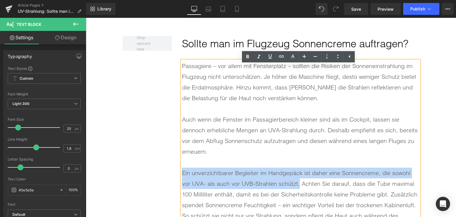
scroll to position [1094, 0]
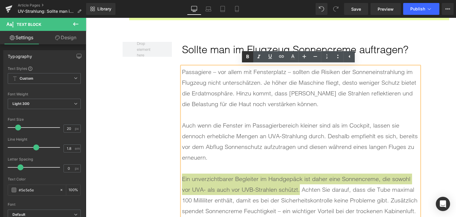
click at [248, 55] on icon at bounding box center [248, 57] width 3 height 4
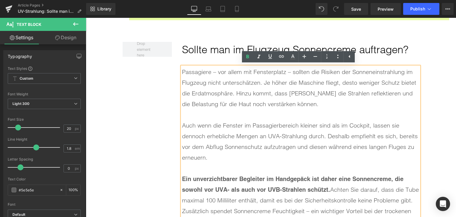
scroll to position [1034, 0]
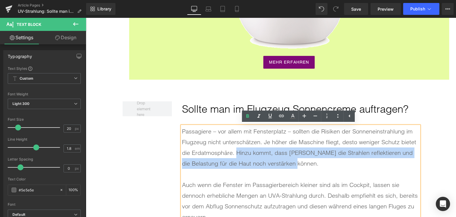
drag, startPoint x: 316, startPoint y: 164, endPoint x: 234, endPoint y: 151, distance: 83.4
click at [234, 151] on div "Passagiere – vor allem mit Fensterplatz – sollten die Risiken der Sonneneinstra…" at bounding box center [300, 147] width 237 height 43
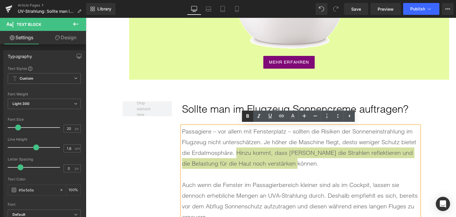
click at [248, 116] on icon at bounding box center [247, 116] width 7 height 7
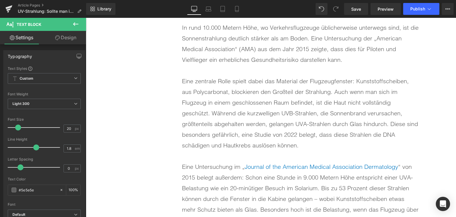
scroll to position [708, 0]
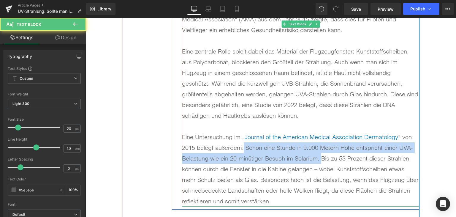
drag, startPoint x: 242, startPoint y: 146, endPoint x: 319, endPoint y: 155, distance: 77.5
click at [319, 155] on div "Eine Untersuchung im „ Journal of the American Medical Association Dermatology …" at bounding box center [300, 169] width 237 height 75
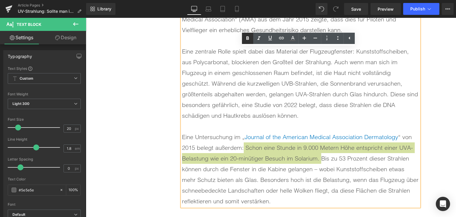
click at [246, 40] on icon at bounding box center [247, 38] width 7 height 7
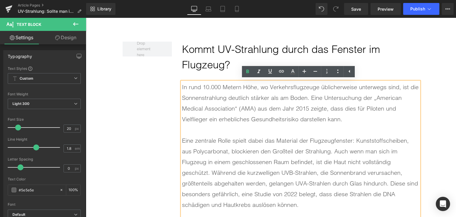
scroll to position [648, 0]
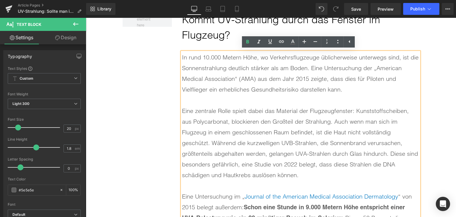
click at [260, 87] on div "In rund 10.000 Metern Höhe, wo Verkehrsflugzeuge üblicherweise unterwegs sind, …" at bounding box center [300, 73] width 237 height 43
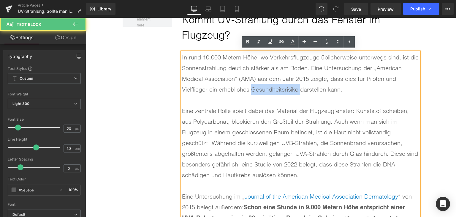
click at [260, 87] on div "In rund 10.000 Metern Höhe, wo Verkehrsflugzeuge üblicherweise unterwegs sind, …" at bounding box center [300, 73] width 237 height 43
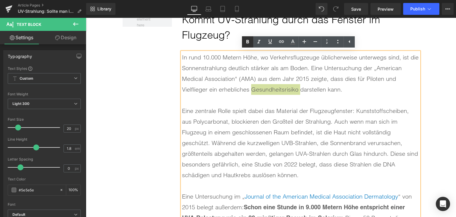
click at [249, 40] on icon at bounding box center [248, 42] width 3 height 4
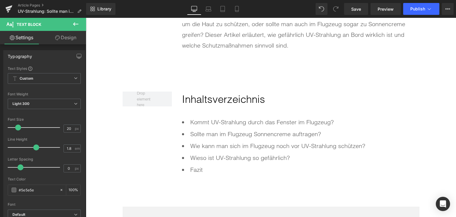
scroll to position [321, 0]
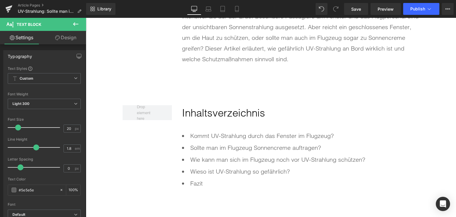
click at [245, 135] on li "Kommt UV-Strahlung durch das Fenster im Flugzeug?" at bounding box center [300, 136] width 237 height 12
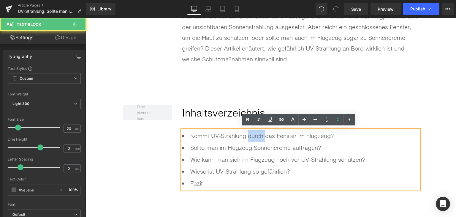
click at [245, 135] on li "Kommt UV-Strahlung durch das Fenster im Flugzeug?" at bounding box center [300, 136] width 237 height 12
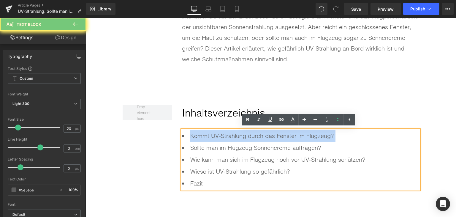
click at [245, 135] on li "Kommt UV-Strahlung durch das Fenster im Flugzeug?" at bounding box center [300, 136] width 237 height 12
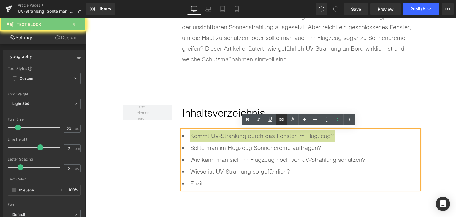
click at [278, 119] on icon at bounding box center [281, 119] width 7 height 7
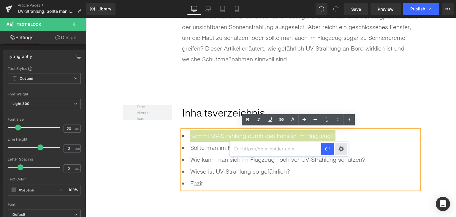
click at [340, 0] on div "Text Color Highlight Color rgba(0, 119, 193, 1) #0077c1 100 % transparent trans…" at bounding box center [228, 0] width 456 height 0
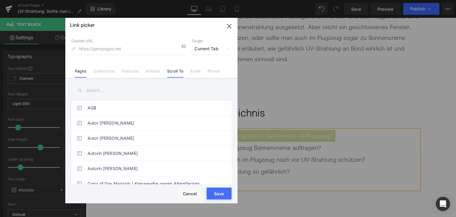
click at [173, 72] on link "Scroll To" at bounding box center [175, 73] width 16 height 9
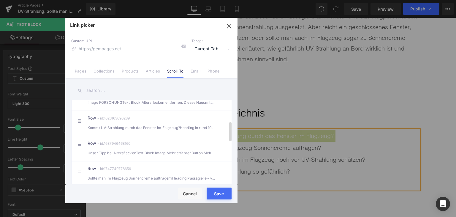
scroll to position [89, 0]
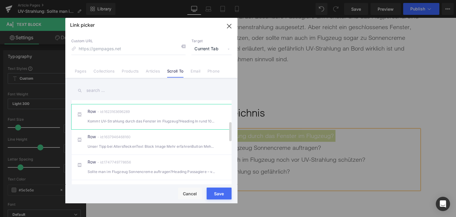
click at [169, 124] on div "Kommt UV-Strahlung durch das Fenster im Flugzeug?Heading In rund 10.000 Meter" at bounding box center [152, 121] width 128 height 6
type input "#r-1623163696289"
click at [213, 197] on button "Save" at bounding box center [219, 193] width 25 height 12
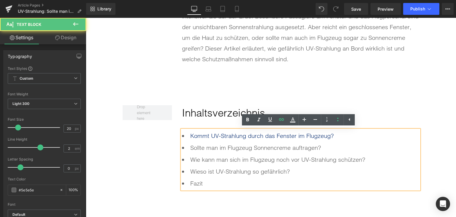
click at [244, 148] on li "Sollte man im Flugzeug Sonnencreme auftragen?" at bounding box center [300, 148] width 237 height 12
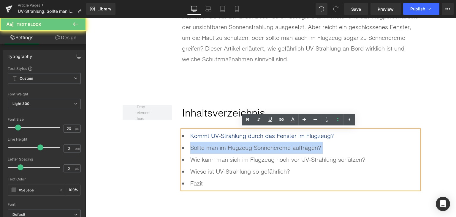
click at [244, 148] on li "Sollte man im Flugzeug Sonnencreme auftragen?" at bounding box center [300, 148] width 237 height 12
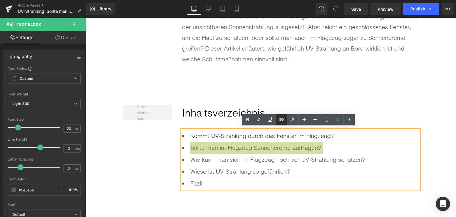
click at [278, 119] on icon at bounding box center [281, 119] width 7 height 7
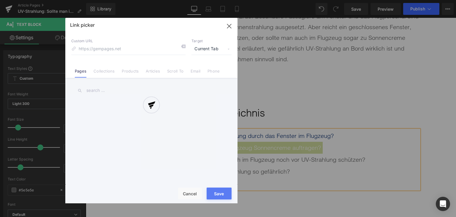
click at [335, 0] on div "Text Color Highlight Color rgba(0, 119, 193, 1) #0077c1 100 % transparent trans…" at bounding box center [228, 0] width 456 height 0
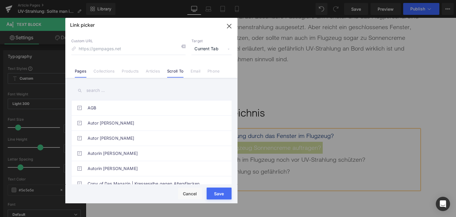
click at [169, 74] on link "Scroll To" at bounding box center [175, 73] width 16 height 9
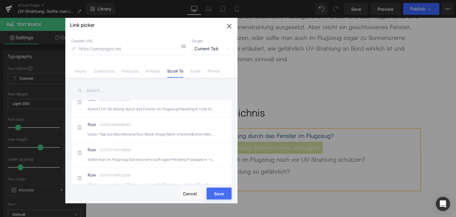
scroll to position [119, 0]
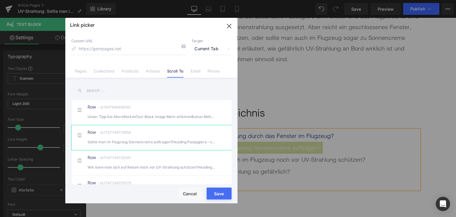
click at [161, 150] on li "Row - id:1747749778656 Sollte man im Flugzeug [PERSON_NAME] auftragen?Heading P…" at bounding box center [152, 137] width 163 height 25
type input "#r-1747749778656"
click at [211, 197] on button "Save" at bounding box center [219, 193] width 25 height 12
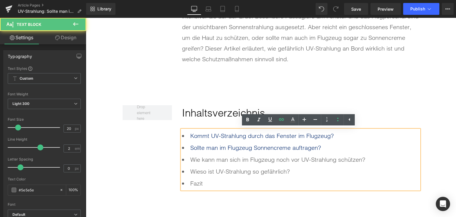
click at [239, 162] on li "Wie kann man sich im Flugzeug noch vor UV-Strahlung schützen?" at bounding box center [300, 160] width 237 height 12
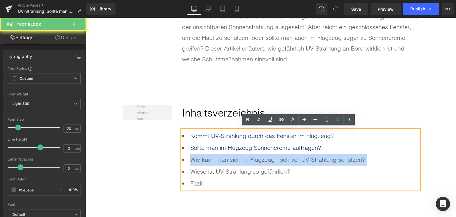
click at [239, 162] on li "Wie kann man sich im Flugzeug noch vor UV-Strahlung schützen?" at bounding box center [300, 160] width 237 height 12
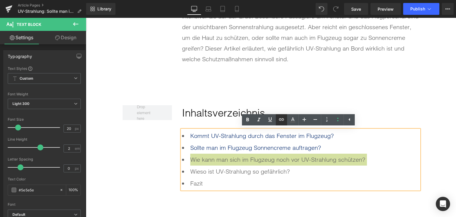
click at [281, 122] on icon at bounding box center [281, 119] width 7 height 7
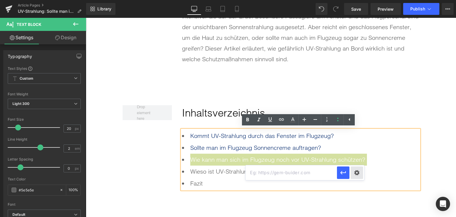
click at [360, 0] on div "Text Color Highlight Color rgba(0, 119, 193, 1) #0077c1 100 % transparent trans…" at bounding box center [228, 0] width 456 height 0
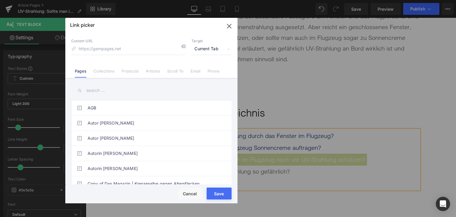
click at [176, 76] on link "Scroll To" at bounding box center [175, 73] width 16 height 9
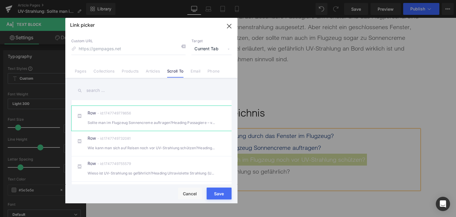
scroll to position [149, 0]
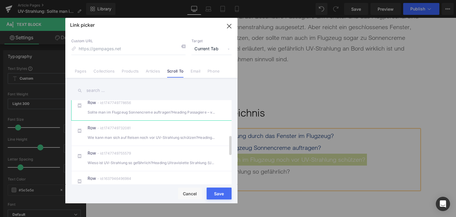
click at [162, 115] on div "Sollte man im Flugzeug Sonnencreme auftragen?Heading Passagiere – vor allem m" at bounding box center [152, 112] width 128 height 6
click at [170, 146] on li "Row - id:1747749732081 Wie kann man sich auf Reisen noch vor UV-Strahlung schüt…" at bounding box center [152, 132] width 163 height 25
type input "#r-1747749732081"
click at [211, 198] on button "Save" at bounding box center [219, 193] width 25 height 12
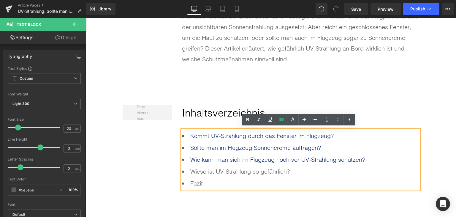
click at [217, 176] on li "Wieso ist UV-Strahlung so gefährlich?" at bounding box center [300, 171] width 237 height 12
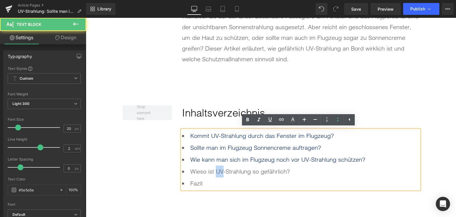
click at [217, 176] on li "Wieso ist UV-Strahlung so gefährlich?" at bounding box center [300, 171] width 237 height 12
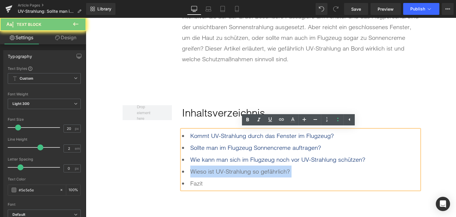
click at [217, 176] on li "Wieso ist UV-Strahlung so gefährlich?" at bounding box center [300, 171] width 237 height 12
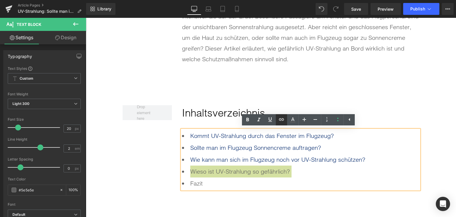
click at [281, 116] on icon at bounding box center [281, 119] width 7 height 7
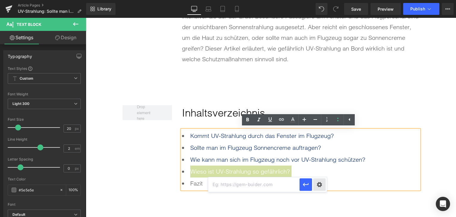
click at [317, 0] on div "Text Color Highlight Color rgba(0, 119, 193, 1) #0077c1 100 % transparent trans…" at bounding box center [228, 0] width 456 height 0
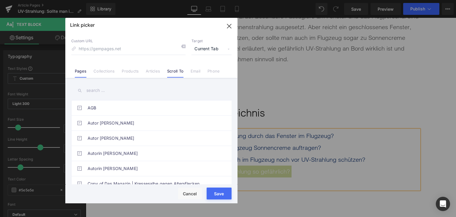
click at [174, 73] on link "Scroll To" at bounding box center [175, 73] width 16 height 9
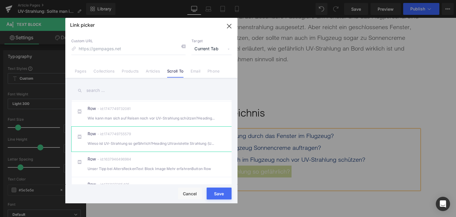
scroll to position [178, 0]
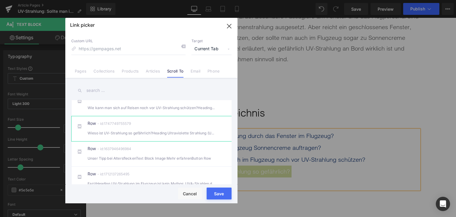
click at [164, 134] on div "Row - id:1747749755579 Wieso ist UV-Strahlung so gefährlich?Heading Ultraviolet…" at bounding box center [161, 128] width 146 height 15
type input "#r-1747749755579"
click at [217, 197] on button "Save" at bounding box center [219, 193] width 25 height 12
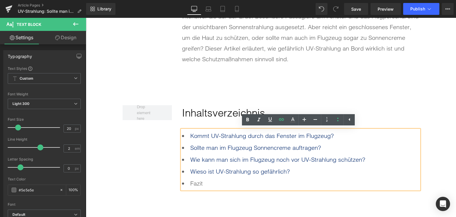
click at [200, 184] on li "Fazit" at bounding box center [300, 183] width 237 height 12
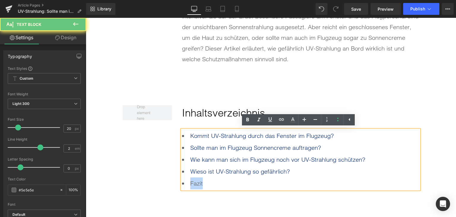
click at [200, 184] on li "Fazit" at bounding box center [300, 183] width 237 height 12
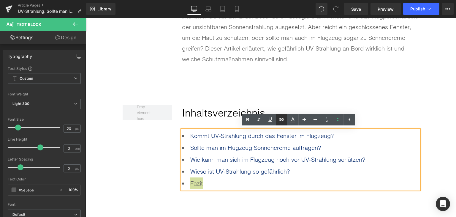
click at [278, 119] on link at bounding box center [281, 119] width 11 height 11
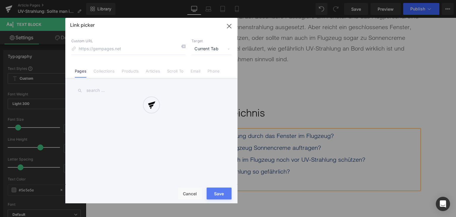
click at [290, 0] on div "Text Color Highlight Color rgba(0, 119, 193, 1) #0077c1 100 % transparent trans…" at bounding box center [228, 0] width 456 height 0
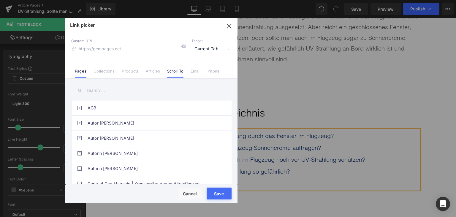
click at [171, 69] on link "Scroll To" at bounding box center [175, 73] width 16 height 9
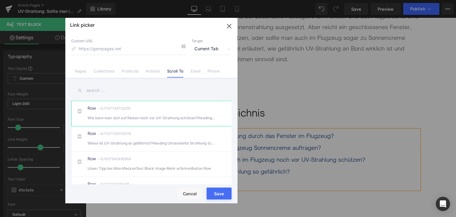
scroll to position [208, 0]
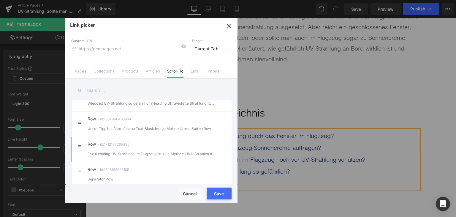
click at [159, 154] on div "Row - id:1712137265495 FazitHeading UV-Strahlung im Flugzeug ist kein Mythos: U…" at bounding box center [161, 149] width 146 height 15
type input "#r-1712137265495"
click at [213, 198] on button "Save" at bounding box center [219, 193] width 25 height 12
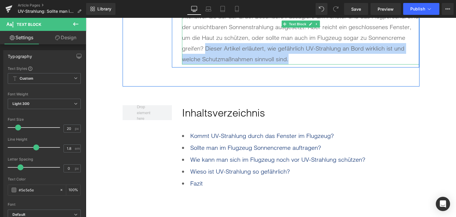
drag, startPoint x: 293, startPoint y: 61, endPoint x: 204, endPoint y: 52, distance: 89.0
click at [204, 52] on p "Viele Menschen denken beim Auftragen von Sonnenschutz vor allem an den Strand o…" at bounding box center [300, 22] width 237 height 86
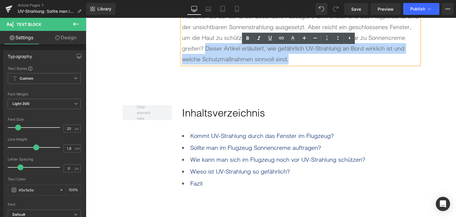
copy p "Dieser Artikel erläutert, wie gefährlich UV-Strahlung an Bord wirklich ist und …"
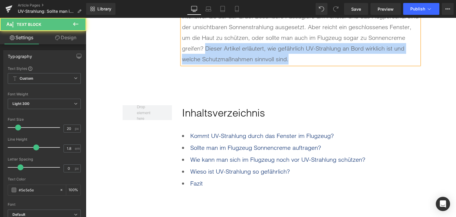
click at [239, 62] on p "Viele Menschen denken beim Auftragen von Sonnenschutz vor allem an den Strand o…" at bounding box center [300, 22] width 237 height 86
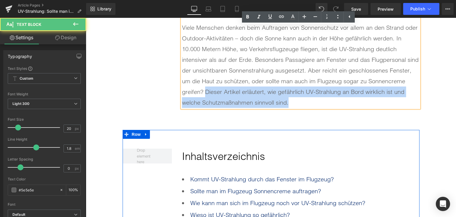
scroll to position [203, 0]
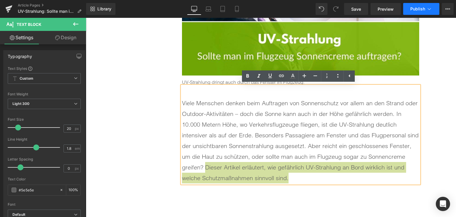
click at [412, 7] on span "Publish" at bounding box center [417, 9] width 15 height 5
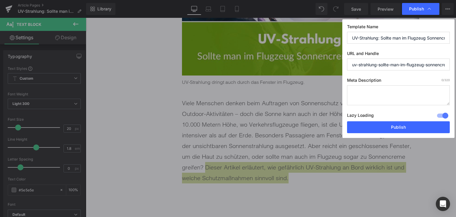
click at [383, 91] on textarea at bounding box center [398, 95] width 103 height 20
paste textarea "Dieser Artikel erläutert, wie gefährlich UV-Strahlung an Bord wirklich ist und …"
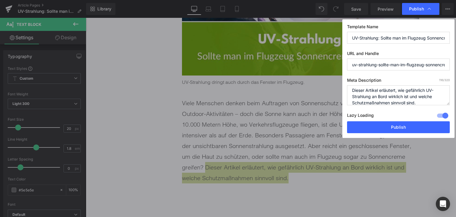
type textarea "Dieser Artikel erläutert, wie gefährlich UV-Strahlung an Bord wirklich ist und …"
click at [395, 61] on input "uv-strahlung-sollte-man-im-flugzeug-sonnencreme-auftragen" at bounding box center [398, 65] width 103 height 12
drag, startPoint x: 378, startPoint y: 64, endPoint x: 407, endPoint y: 65, distance: 28.5
click at [407, 65] on input "uv-strahlung-sollte-man-im-flugzeug-sonnencreme-auftragen" at bounding box center [398, 65] width 103 height 12
drag, startPoint x: 409, startPoint y: 65, endPoint x: 380, endPoint y: 67, distance: 29.5
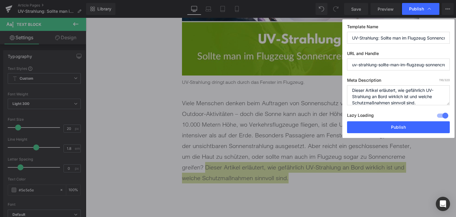
click at [380, 67] on input "uv-strahlung-sollte-man-im-flugzeug-sonnencreme-auftragen" at bounding box center [398, 65] width 103 height 12
drag, startPoint x: 426, startPoint y: 65, endPoint x: 456, endPoint y: 64, distance: 30.0
click at [456, 64] on div "Publish Template Name UV-Strahlung: Sollte man im Flugzeug [PERSON_NAME] auftra…" at bounding box center [228, 108] width 456 height 217
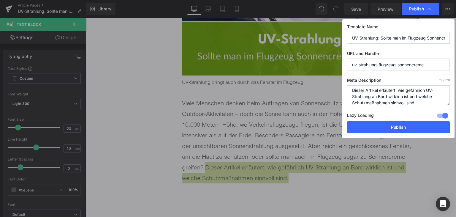
drag, startPoint x: 379, startPoint y: 67, endPoint x: 340, endPoint y: 64, distance: 39.0
click at [340, 64] on div "Publish Template Name UV-Strahlung: Sollte man im Flugzeug [PERSON_NAME] auftra…" at bounding box center [228, 108] width 456 height 217
type input "flugzeug-sonnencreme"
click at [397, 126] on button "Publish" at bounding box center [398, 127] width 103 height 12
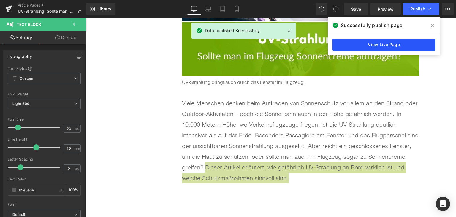
click at [365, 46] on link "View Live Page" at bounding box center [384, 45] width 103 height 12
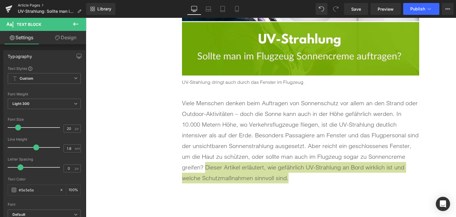
click at [29, 4] on link "Article Pages" at bounding box center [52, 5] width 68 height 5
